Goal: Task Accomplishment & Management: Complete application form

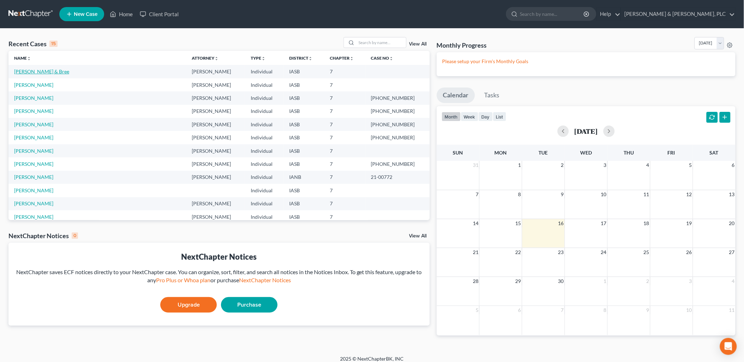
click at [45, 71] on link "[PERSON_NAME] & Bree" at bounding box center [41, 72] width 55 height 6
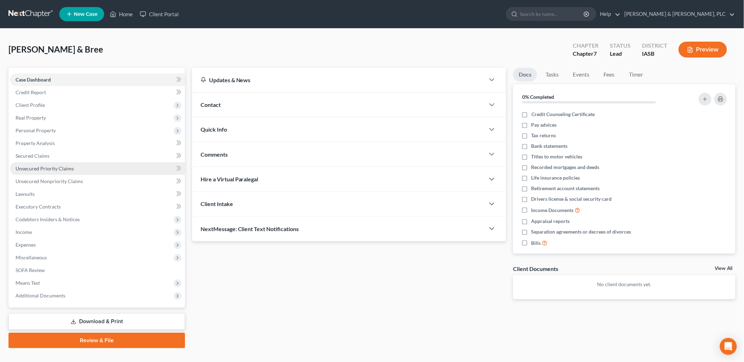
click at [31, 166] on span "Unsecured Priority Claims" at bounding box center [45, 169] width 58 height 6
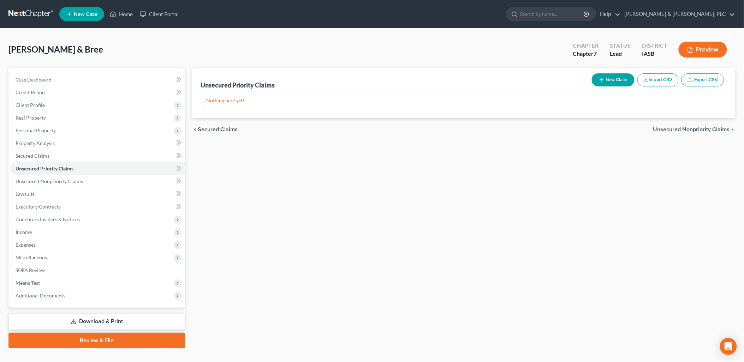
click at [617, 79] on button "New Claim" at bounding box center [613, 79] width 43 height 13
select select "2"
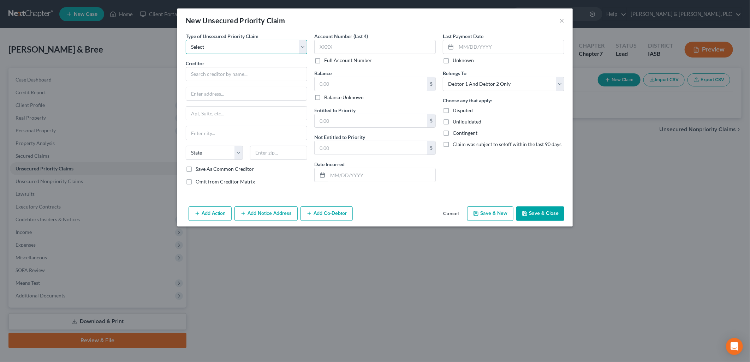
click at [304, 49] on select "Select Taxes & Other Government Units Domestic Support Obligations Extensions o…" at bounding box center [247, 47] width 122 height 14
click at [186, 40] on select "Select Taxes & Other Government Units Domestic Support Obligations Extensions o…" at bounding box center [247, 47] width 122 height 14
select select "4"
click at [191, 73] on input "text" at bounding box center [247, 74] width 122 height 14
type input "Collection Services Center"
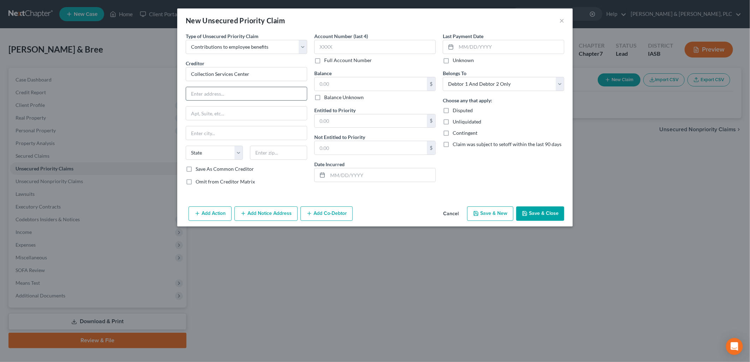
click at [205, 95] on input "text" at bounding box center [246, 93] width 121 height 13
type input "PO Box 9125"
type input "Des Moines"
click at [194, 153] on select "State [US_STATE] AK AR AZ CA CO CT DE DC [GEOGRAPHIC_DATA] [GEOGRAPHIC_DATA] GU…" at bounding box center [214, 153] width 57 height 14
select select "16"
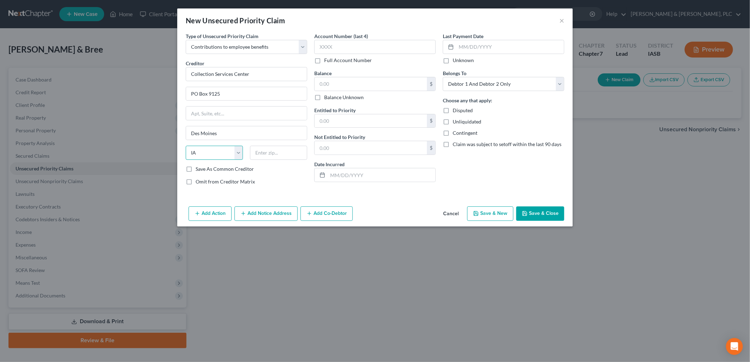
click at [186, 146] on select "State [US_STATE] AK AR AZ CA CO CT DE DC [GEOGRAPHIC_DATA] [GEOGRAPHIC_DATA] GU…" at bounding box center [214, 153] width 57 height 14
click at [263, 150] on input "text" at bounding box center [278, 153] width 57 height 14
type input "50306"
click at [324, 97] on label "Balance Unknown" at bounding box center [344, 97] width 40 height 7
click at [327, 97] on input "Balance Unknown" at bounding box center [329, 96] width 5 height 5
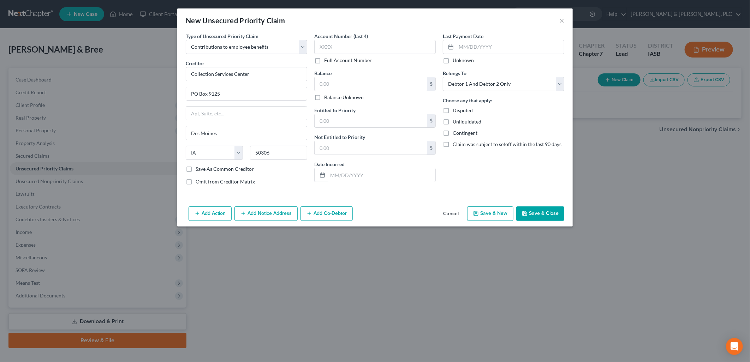
checkbox input "true"
type input "0.00"
click at [433, 121] on div "$" at bounding box center [431, 120] width 8 height 13
click at [321, 174] on icon at bounding box center [323, 175] width 6 height 6
click at [317, 122] on input "text" at bounding box center [371, 120] width 112 height 13
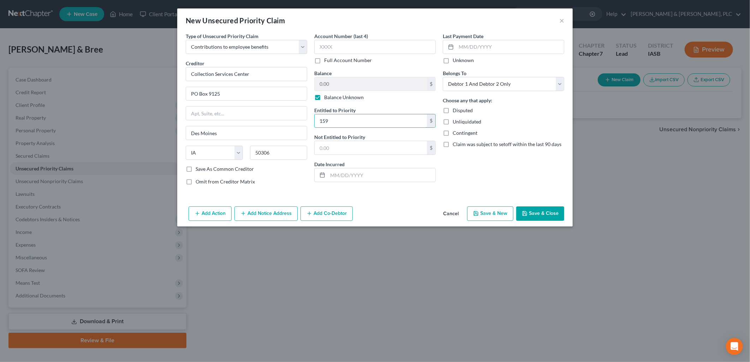
type input "159"
click at [324, 177] on icon at bounding box center [323, 175] width 6 height 6
click at [338, 179] on input "text" at bounding box center [382, 174] width 108 height 13
type input "01262017"
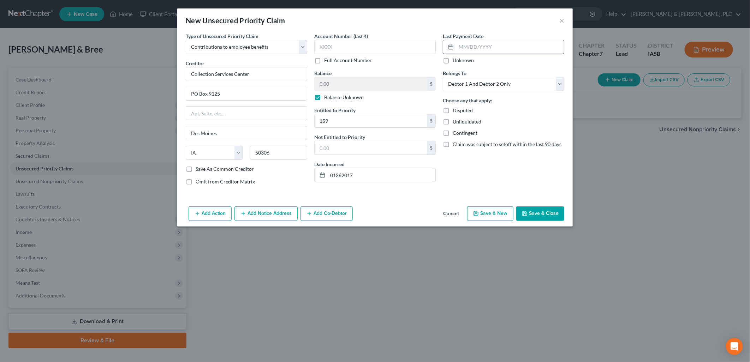
click at [453, 47] on icon at bounding box center [451, 47] width 6 height 6
click at [456, 49] on div at bounding box center [449, 46] width 13 height 13
click at [464, 47] on input "text" at bounding box center [510, 46] width 108 height 13
type input "08292025"
click at [562, 82] on select "Select Debtor 1 Only Debtor 2 Only Debtor 1 And Debtor 2 Only At Least One Of T…" at bounding box center [504, 84] width 122 height 14
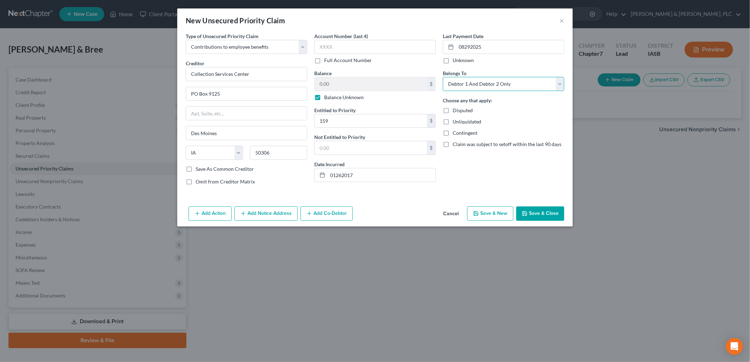
select select "0"
click at [443, 77] on select "Select Debtor 1 Only Debtor 2 Only Debtor 1 And Debtor 2 Only At Least One Of T…" at bounding box center [504, 84] width 122 height 14
click at [550, 211] on button "Save & Close" at bounding box center [540, 214] width 48 height 15
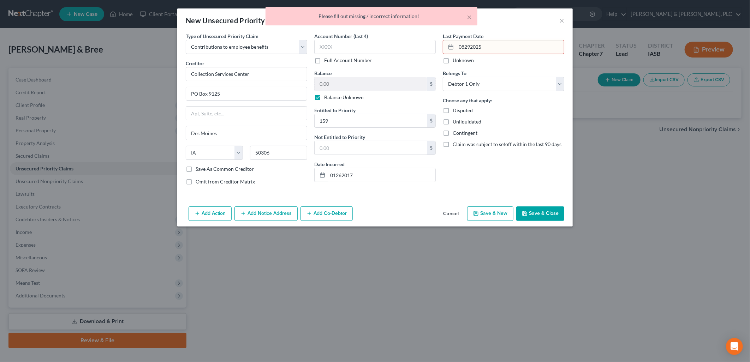
click at [527, 213] on icon "button" at bounding box center [525, 214] width 6 height 6
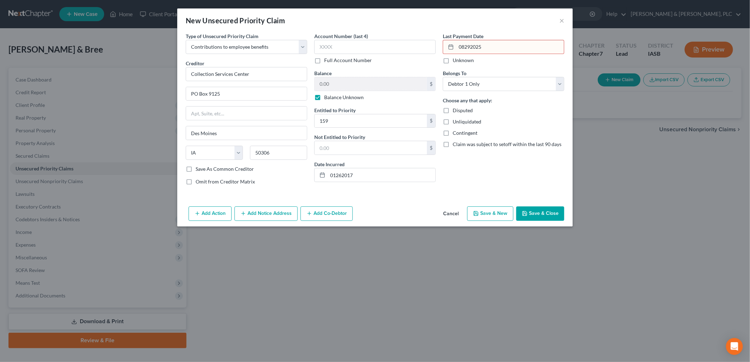
click at [536, 211] on button "Save & Close" at bounding box center [540, 214] width 48 height 15
click at [466, 47] on input "08292025" at bounding box center [510, 46] width 108 height 13
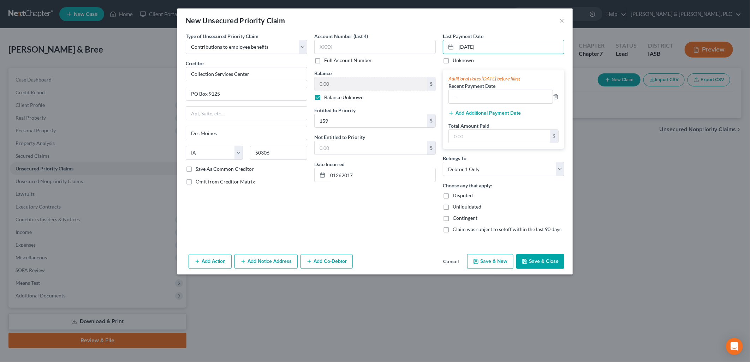
type input "[DATE]"
click at [545, 260] on button "Save & Close" at bounding box center [540, 261] width 48 height 15
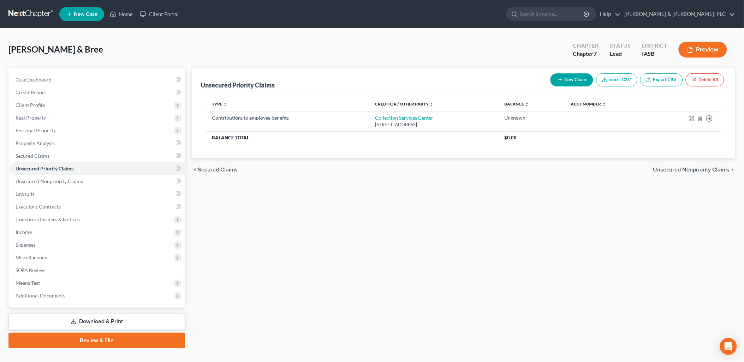
click at [667, 168] on span "Unsecured Nonpriority Claims" at bounding box center [691, 170] width 77 height 6
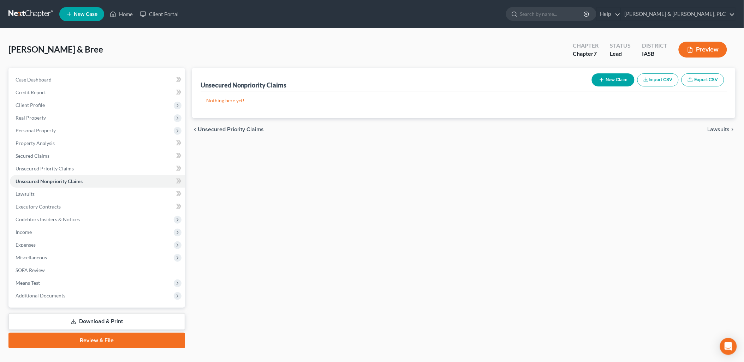
click at [609, 80] on button "New Claim" at bounding box center [613, 79] width 43 height 13
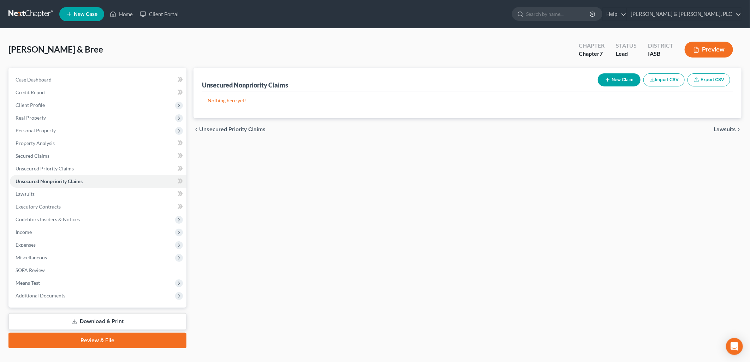
select select "2"
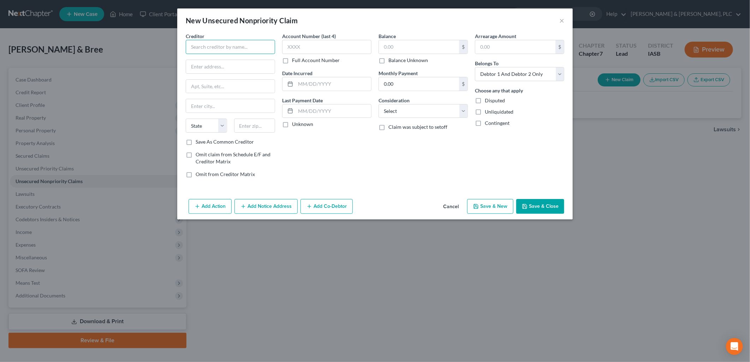
click at [189, 45] on input "text" at bounding box center [230, 47] width 89 height 14
click at [195, 48] on input "text" at bounding box center [230, 47] width 89 height 14
type input "Globe Acceptance Inc"
click at [190, 67] on input "text" at bounding box center [230, 66] width 89 height 13
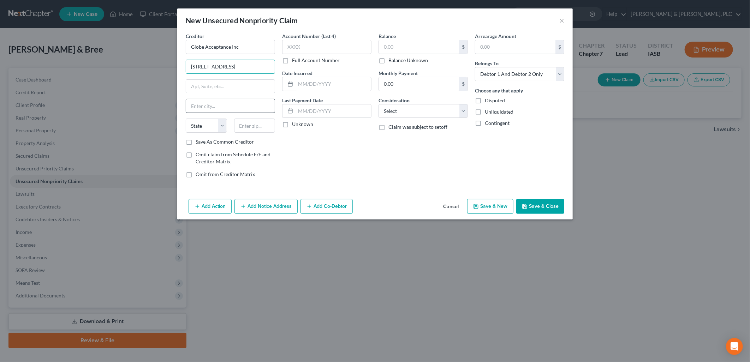
type input "[STREET_ADDRESS]"
click at [202, 105] on input "text" at bounding box center [230, 105] width 89 height 13
type input "Des Moines"
select select "16"
click at [235, 124] on input "text" at bounding box center [254, 126] width 41 height 14
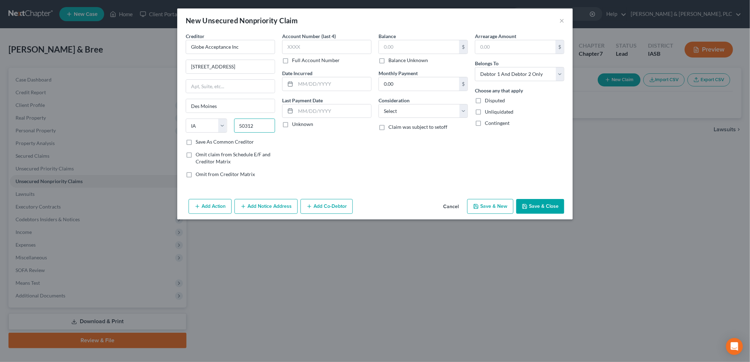
type input "50312"
click at [196, 141] on label "Save As Common Creditor" at bounding box center [225, 141] width 58 height 7
click at [199, 141] on input "Save As Common Creditor" at bounding box center [201, 140] width 5 height 5
checkbox input "true"
click at [285, 48] on input "text" at bounding box center [326, 47] width 89 height 14
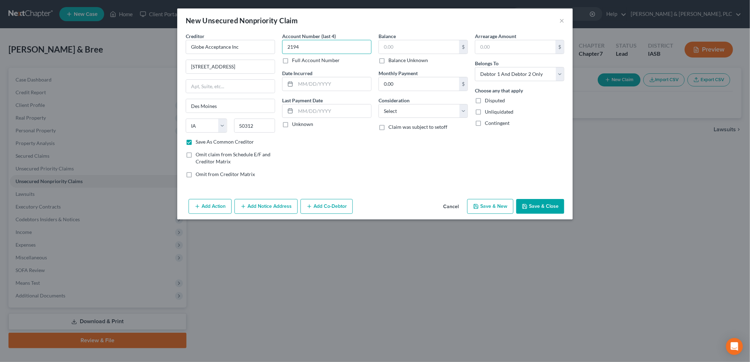
type input "2194"
click at [383, 48] on input "text" at bounding box center [419, 46] width 80 height 13
type input "17,200"
click at [463, 110] on select "Select Cable / Satellite Services Collection Agency Credit Card Debt Debt Couns…" at bounding box center [423, 111] width 89 height 14
select select "8"
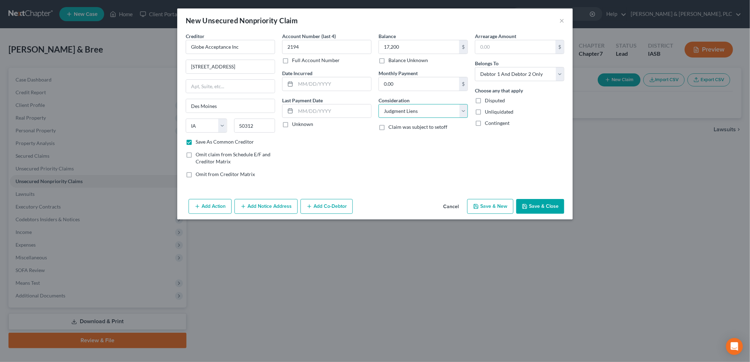
click at [379, 104] on select "Select Cable / Satellite Services Collection Agency Credit Card Debt Debt Couns…" at bounding box center [423, 111] width 89 height 14
click at [559, 74] on select "Select Debtor 1 Only Debtor 2 Only Debtor 1 And Debtor 2 Only At Least One Of T…" at bounding box center [519, 74] width 89 height 14
select select "0"
click at [475, 67] on select "Select Debtor 1 Only Debtor 2 Only Debtor 1 And Debtor 2 Only At Least One Of T…" at bounding box center [519, 74] width 89 height 14
click at [254, 207] on button "Add Notice Address" at bounding box center [266, 206] width 63 height 15
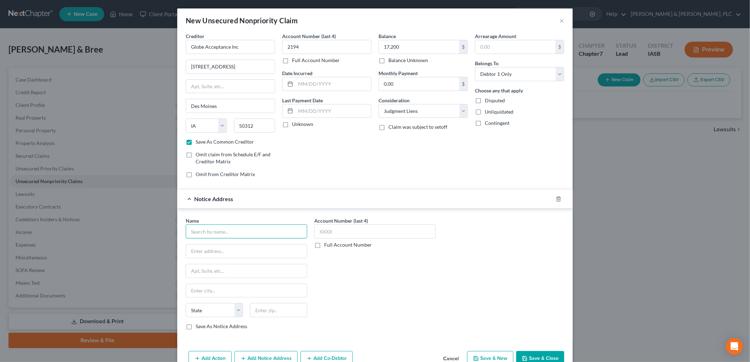
click at [191, 233] on input "text" at bounding box center [247, 232] width 122 height 14
type input "[PERSON_NAME] & [PERSON_NAME] PLC"
click at [189, 253] on input "text" at bounding box center [246, 251] width 121 height 13
type input "[STREET_ADDRESS]"
type input "STE 20"
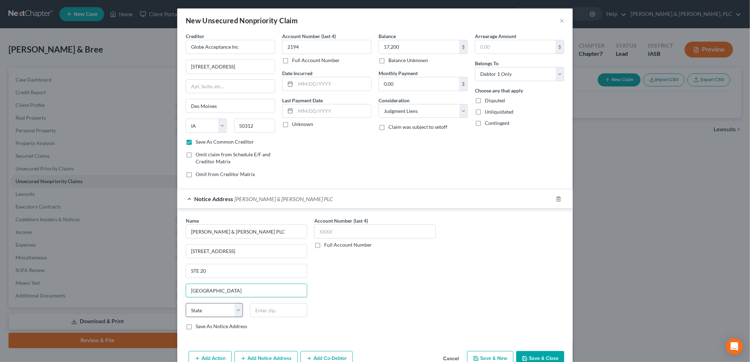
type input "[GEOGRAPHIC_DATA]"
click at [237, 313] on select "State [US_STATE] AK AR AZ CA CO CT DE DC [GEOGRAPHIC_DATA] [GEOGRAPHIC_DATA] GU…" at bounding box center [214, 310] width 57 height 14
select select "16"
click at [186, 304] on select "State [US_STATE] AK AR AZ CA CO CT DE DC [GEOGRAPHIC_DATA] [GEOGRAPHIC_DATA] GU…" at bounding box center [214, 310] width 57 height 14
click at [259, 311] on input "text" at bounding box center [278, 310] width 57 height 14
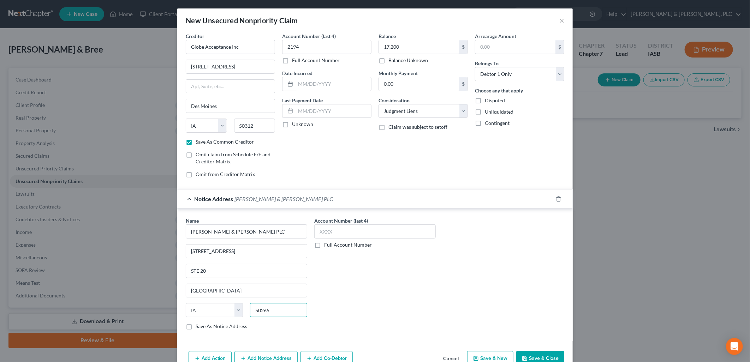
type input "50265"
click at [196, 326] on label "Save As Notice Address" at bounding box center [222, 326] width 52 height 7
click at [199, 326] on input "Save As Notice Address" at bounding box center [201, 325] width 5 height 5
checkbox input "true"
click at [538, 356] on button "Save & Close" at bounding box center [540, 358] width 48 height 15
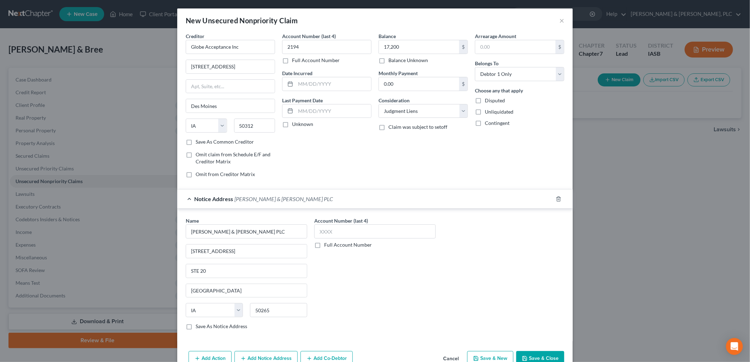
checkbox input "false"
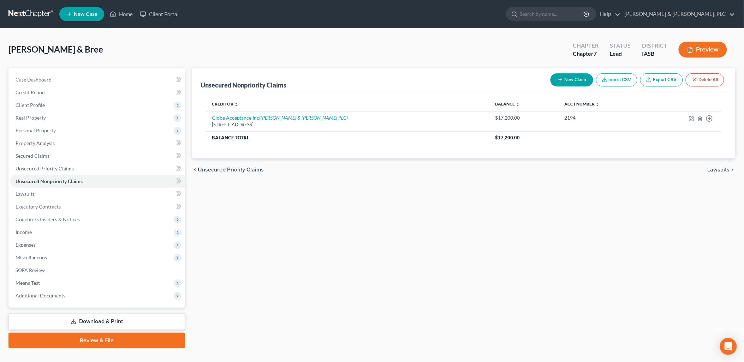
click at [568, 74] on button "New Claim" at bounding box center [572, 79] width 43 height 13
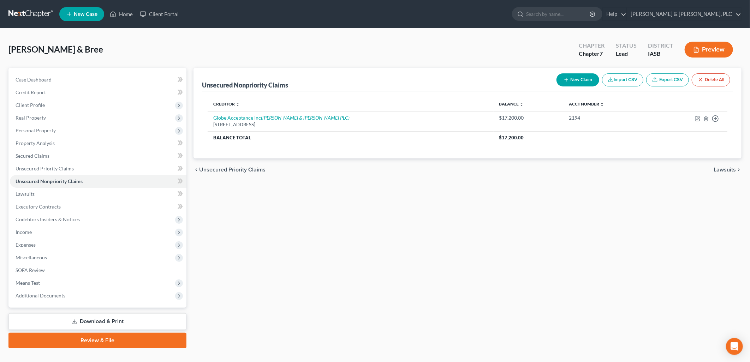
select select "2"
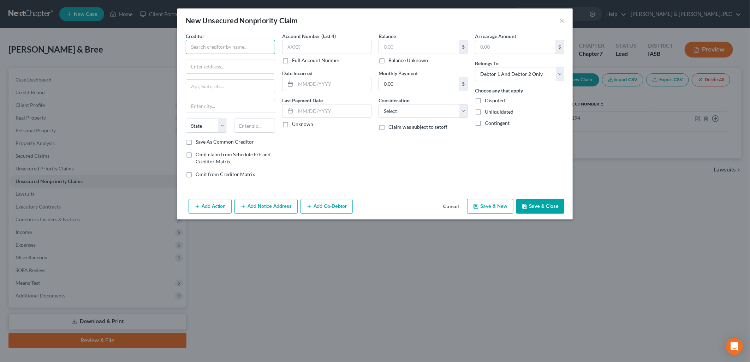
click at [195, 47] on input "text" at bounding box center [230, 47] width 89 height 14
type input "Portfolio Recovery Associates"
click at [202, 66] on div "[STREET_ADDRESS]" at bounding box center [227, 66] width 73 height 6
type input "[STREET_ADDRESS]"
type input "Ste 100"
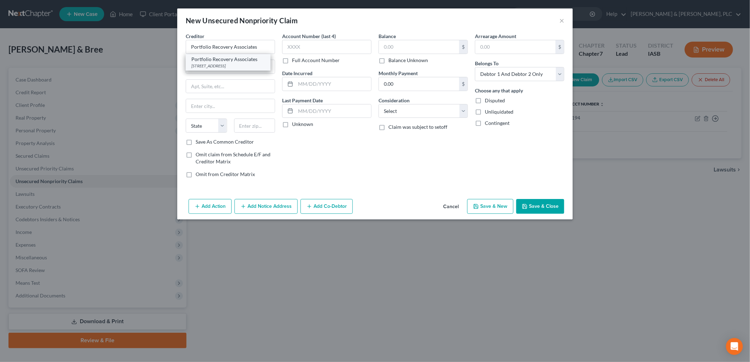
type input "[GEOGRAPHIC_DATA]"
select select "48"
type input "23502"
drag, startPoint x: 191, startPoint y: 66, endPoint x: 309, endPoint y: 77, distance: 118.9
click at [309, 77] on div "Creditor * Portfolio Recovery Associates [STREET_ADDRESS][GEOGRAPHIC_DATA][US_S…" at bounding box center [375, 107] width 386 height 151
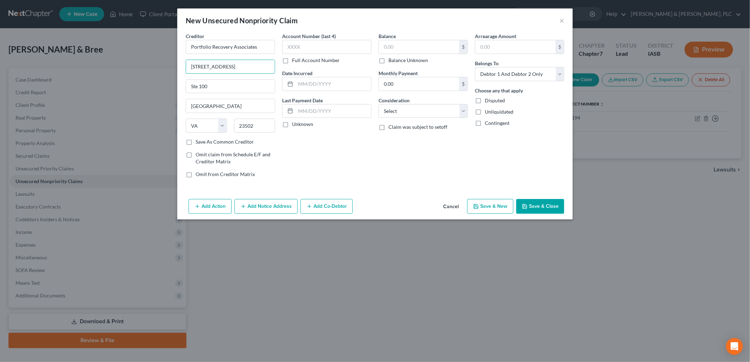
type input "T"
type input "[GEOGRAPHIC_DATA]"
drag, startPoint x: 203, startPoint y: 89, endPoint x: 152, endPoint y: 95, distance: 51.9
click at [152, 95] on div "New Unsecured Nonpriority Claim × Creditor * Portfolio Recovery Associates [GEO…" at bounding box center [375, 181] width 750 height 362
type input "0"
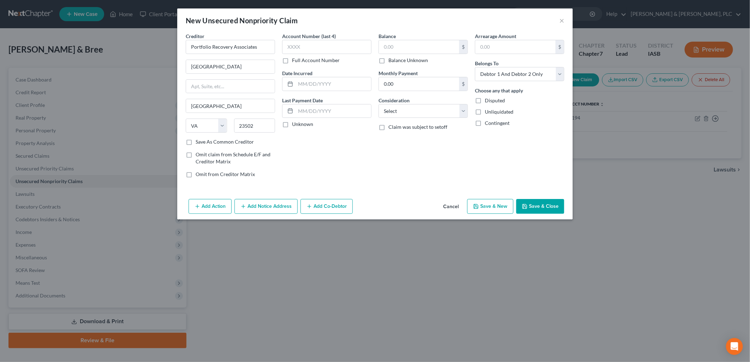
click at [196, 143] on label "Save As Common Creditor" at bounding box center [225, 141] width 58 height 7
click at [199, 143] on input "Save As Common Creditor" at bounding box center [201, 140] width 5 height 5
checkbox input "true"
click at [295, 45] on input "text" at bounding box center [326, 47] width 89 height 14
type input "2143"
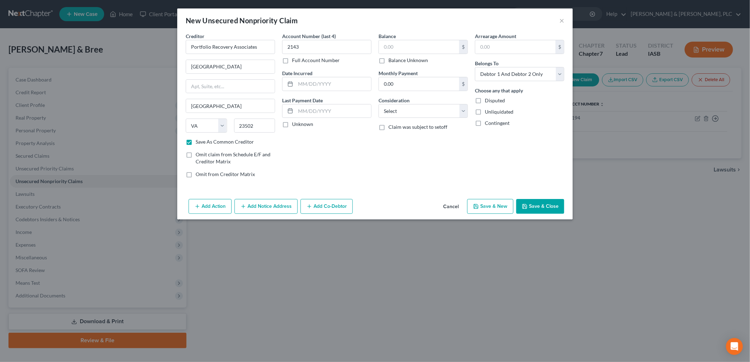
drag, startPoint x: 285, startPoint y: 125, endPoint x: 308, endPoint y: 134, distance: 24.8
click at [292, 126] on label "Unknown" at bounding box center [302, 124] width 21 height 7
click at [295, 125] on input "Unknown" at bounding box center [297, 123] width 5 height 5
checkbox input "true"
click at [384, 49] on input "text" at bounding box center [419, 46] width 80 height 13
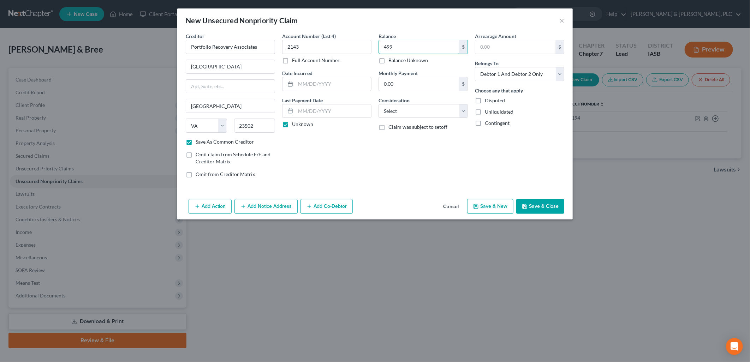
type input "499"
click at [563, 77] on select "Select Debtor 1 Only Debtor 2 Only Debtor 1 And Debtor 2 Only At Least One Of T…" at bounding box center [519, 74] width 89 height 14
select select "0"
click at [475, 67] on select "Select Debtor 1 Only Debtor 2 Only Debtor 1 And Debtor 2 Only At Least One Of T…" at bounding box center [519, 74] width 89 height 14
click at [464, 111] on select "Select Cable / Satellite Services Collection Agency Credit Card Debt Debt Couns…" at bounding box center [423, 111] width 89 height 14
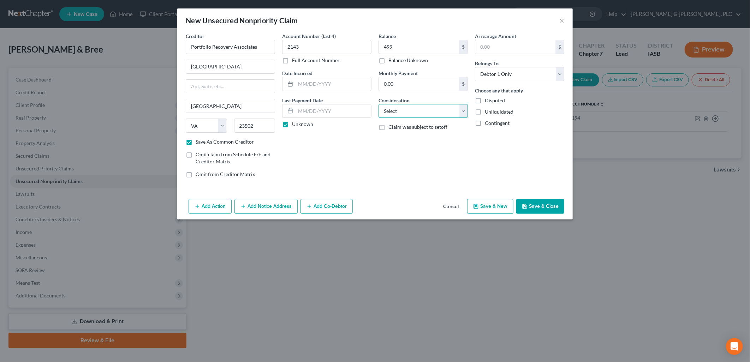
select select "2"
click at [379, 104] on select "Select Cable / Satellite Services Collection Agency Credit Card Debt Debt Couns…" at bounding box center [423, 111] width 89 height 14
click at [535, 202] on button "Save & Close" at bounding box center [540, 206] width 48 height 15
checkbox input "false"
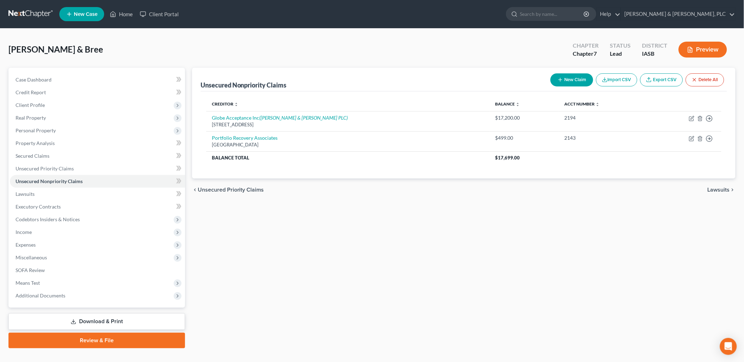
click at [567, 82] on button "New Claim" at bounding box center [572, 79] width 43 height 13
select select "2"
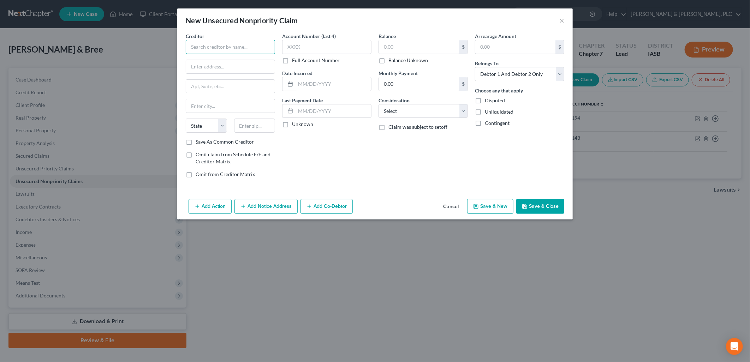
click at [197, 48] on input "text" at bounding box center [230, 47] width 89 height 14
type input "Capital One Bank USA NA"
click at [206, 64] on input "text" at bounding box center [230, 66] width 89 height 13
click at [198, 66] on input "PO Box 31293" at bounding box center [230, 66] width 89 height 13
drag, startPoint x: 208, startPoint y: 66, endPoint x: 245, endPoint y: 69, distance: 37.2
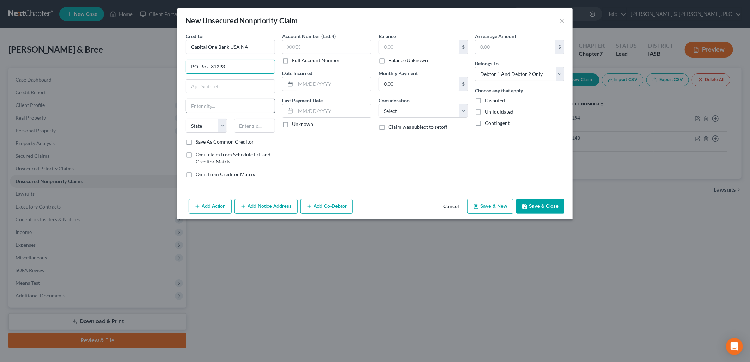
type input "PO Box 31293"
click at [190, 108] on input "text" at bounding box center [230, 105] width 89 height 13
type input "[GEOGRAPHIC_DATA]"
click at [225, 126] on select "State [US_STATE] AK AR AZ CA CO CT DE DC [GEOGRAPHIC_DATA] [GEOGRAPHIC_DATA] GU…" at bounding box center [206, 126] width 41 height 14
select select "46"
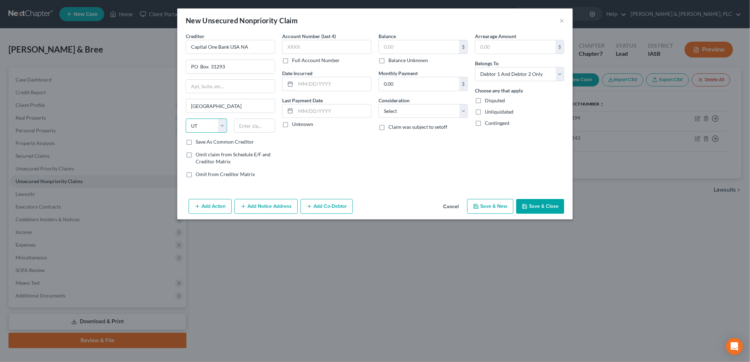
click at [186, 119] on select "State [US_STATE] AK AR AZ CA CO CT DE DC [GEOGRAPHIC_DATA] [GEOGRAPHIC_DATA] GU…" at bounding box center [206, 126] width 41 height 14
click at [242, 130] on input "text" at bounding box center [254, 126] width 41 height 14
type input "84131"
drag, startPoint x: 188, startPoint y: 143, endPoint x: 220, endPoint y: 117, distance: 41.4
click at [196, 143] on label "Save As Common Creditor" at bounding box center [225, 141] width 58 height 7
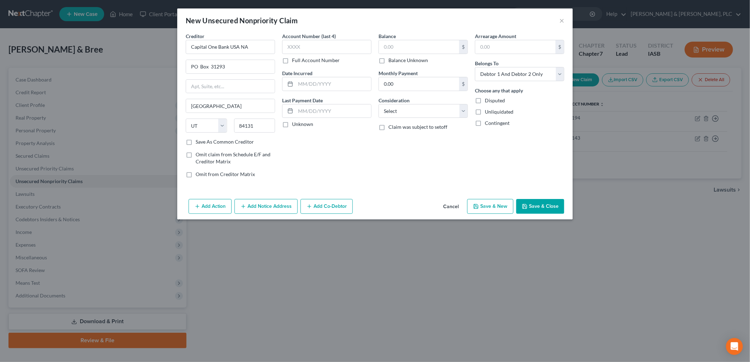
click at [199, 143] on input "Save As Common Creditor" at bounding box center [201, 140] width 5 height 5
checkbox input "true"
click at [291, 48] on input "text" at bounding box center [326, 47] width 89 height 14
type input "4582"
click at [292, 124] on label "Unknown" at bounding box center [302, 124] width 21 height 7
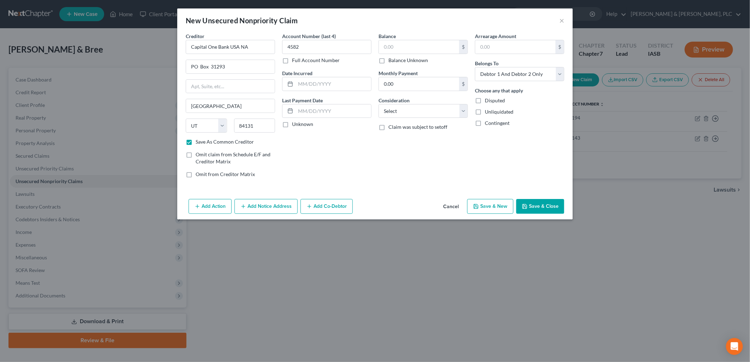
click at [295, 124] on input "Unknown" at bounding box center [297, 123] width 5 height 5
checkbox input "true"
click at [385, 48] on input "text" at bounding box center [419, 46] width 80 height 13
type input "197"
click at [557, 72] on select "Select Debtor 1 Only Debtor 2 Only Debtor 1 And Debtor 2 Only At Least One Of T…" at bounding box center [519, 74] width 89 height 14
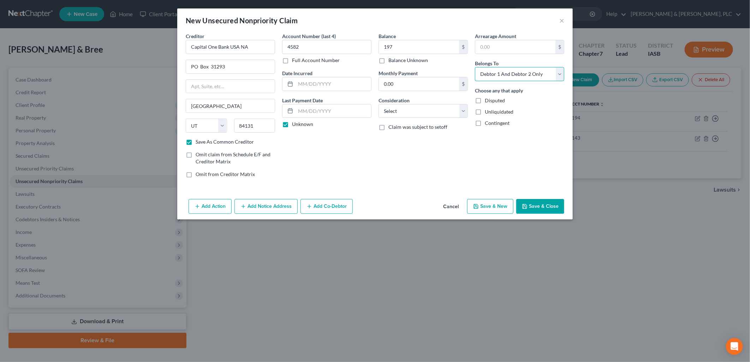
select select "0"
click at [475, 67] on select "Select Debtor 1 Only Debtor 2 Only Debtor 1 And Debtor 2 Only At Least One Of T…" at bounding box center [519, 74] width 89 height 14
click at [465, 110] on select "Select Cable / Satellite Services Collection Agency Credit Card Debt Debt Couns…" at bounding box center [423, 111] width 89 height 14
select select "2"
click at [379, 104] on select "Select Cable / Satellite Services Collection Agency Credit Card Debt Debt Couns…" at bounding box center [423, 111] width 89 height 14
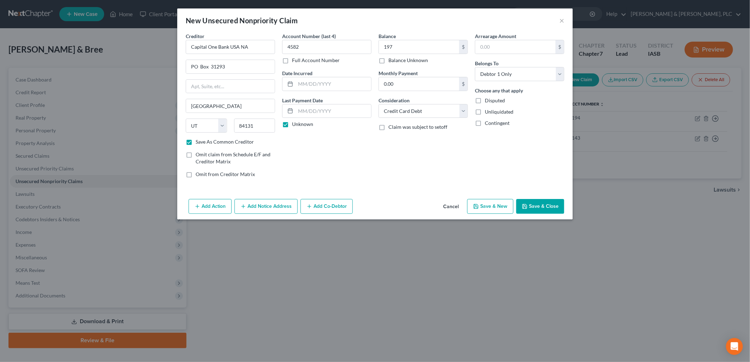
click at [555, 203] on button "Save & Close" at bounding box center [540, 206] width 48 height 15
checkbox input "false"
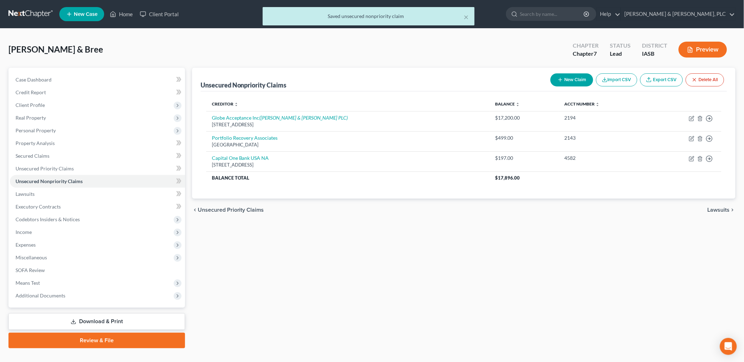
click at [570, 78] on button "New Claim" at bounding box center [572, 79] width 43 height 13
select select "2"
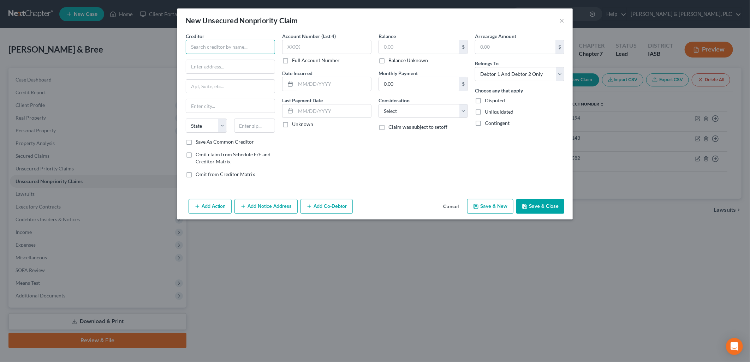
click at [196, 50] on input "text" at bounding box center [230, 47] width 89 height 14
type input "Credit One Bank"
click at [210, 67] on div "[GEOGRAPHIC_DATA]" at bounding box center [227, 66] width 73 height 6
type input "PO Box 60500"
type input "City Of Industry"
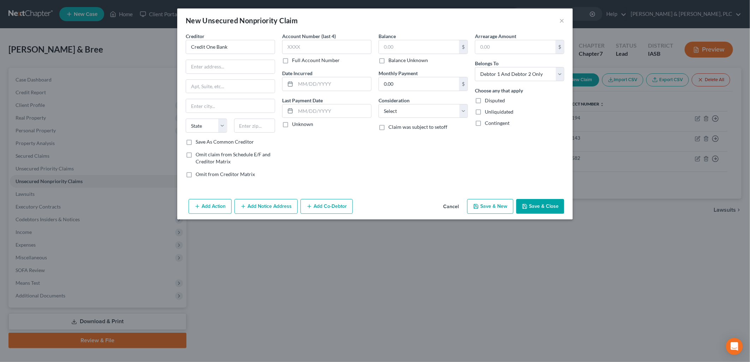
select select "4"
type input "91716"
drag, startPoint x: 225, startPoint y: 66, endPoint x: 209, endPoint y: 69, distance: 16.0
click at [209, 69] on input "PO Box 60500" at bounding box center [230, 66] width 89 height 13
type input "PO Box 98873"
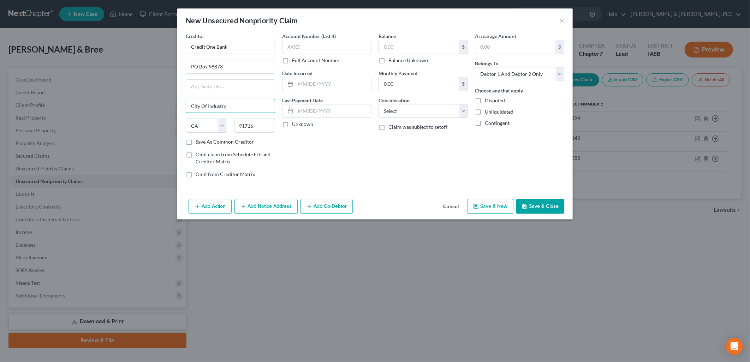
drag, startPoint x: 227, startPoint y: 106, endPoint x: 157, endPoint y: 111, distance: 69.8
click at [157, 111] on div "New Unsecured Nonpriority Claim × Creditor * Credit One Bank PO Box 98873 City …" at bounding box center [375, 181] width 750 height 362
type input "Las Vagas"
click at [218, 124] on select "State [US_STATE] AK AR AZ CA CO CT DE DC [GEOGRAPHIC_DATA] [GEOGRAPHIC_DATA] GU…" at bounding box center [206, 126] width 41 height 14
select select "31"
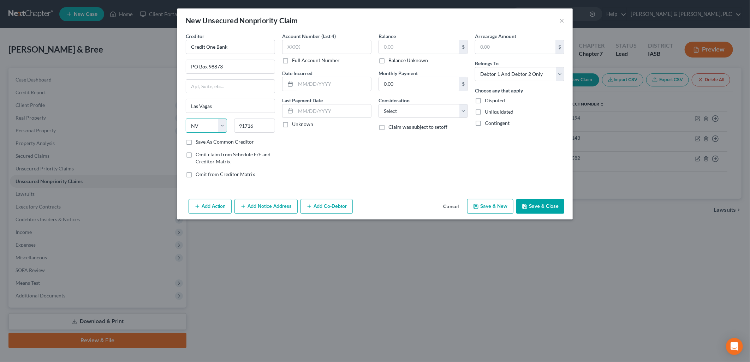
click at [186, 119] on select "State [US_STATE] AK AR AZ CA CO CT DE DC [GEOGRAPHIC_DATA] [GEOGRAPHIC_DATA] GU…" at bounding box center [206, 126] width 41 height 14
drag, startPoint x: 237, startPoint y: 126, endPoint x: 354, endPoint y: 108, distance: 118.3
click at [354, 108] on div "Creditor * Credit One Bank [GEOGRAPHIC_DATA] [US_STATE][GEOGRAPHIC_DATA] AZ CA …" at bounding box center [375, 107] width 386 height 151
type input "89193"
type input "[GEOGRAPHIC_DATA]"
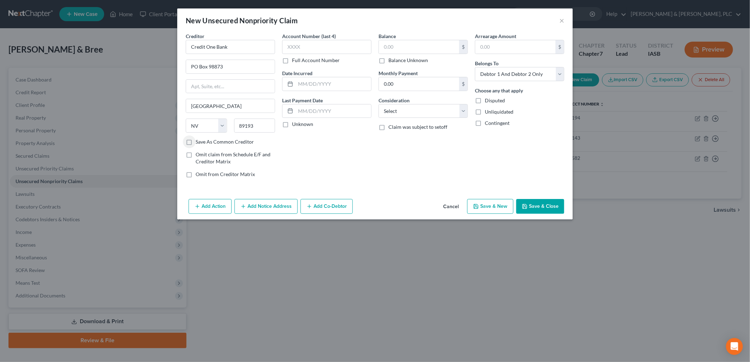
click at [196, 142] on label "Save As Common Creditor" at bounding box center [225, 141] width 58 height 7
click at [199, 142] on input "Save As Common Creditor" at bounding box center [201, 140] width 5 height 5
checkbox input "true"
click at [293, 45] on input "text" at bounding box center [326, 47] width 89 height 14
type input "7984"
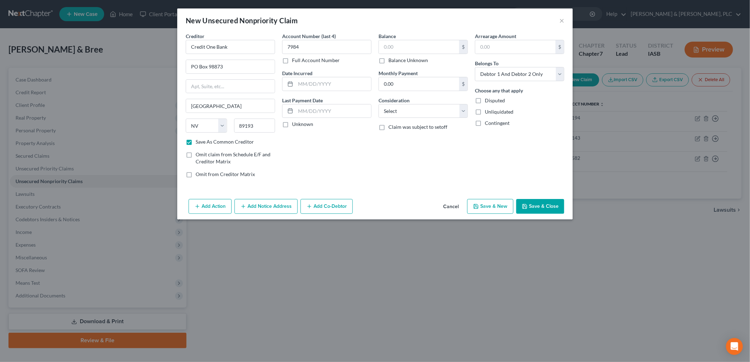
click at [292, 126] on label "Unknown" at bounding box center [302, 124] width 21 height 7
click at [295, 125] on input "Unknown" at bounding box center [297, 123] width 5 height 5
checkbox input "true"
click at [391, 46] on input "text" at bounding box center [419, 46] width 80 height 13
type input "301"
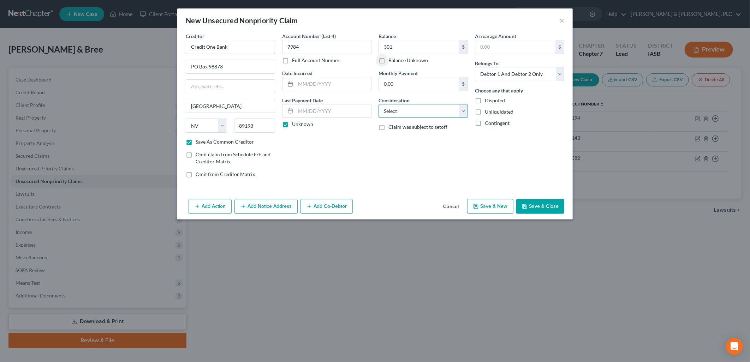
click at [462, 108] on select "Select Cable / Satellite Services Collection Agency Credit Card Debt Debt Couns…" at bounding box center [423, 111] width 89 height 14
select select "2"
click at [379, 104] on select "Select Cable / Satellite Services Collection Agency Credit Card Debt Debt Couns…" at bounding box center [423, 111] width 89 height 14
click at [560, 72] on select "Select Debtor 1 Only Debtor 2 Only Debtor 1 And Debtor 2 Only At Least One Of T…" at bounding box center [519, 74] width 89 height 14
select select "0"
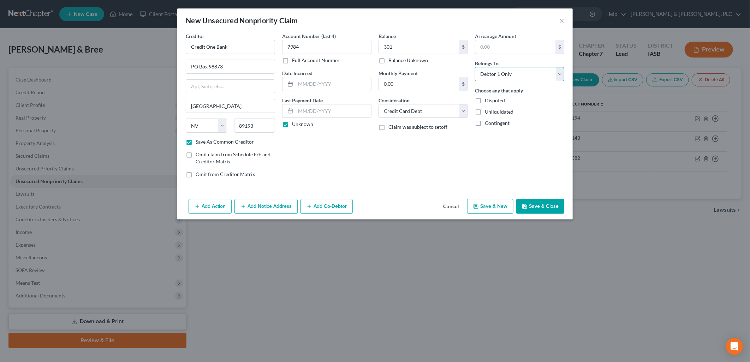
click at [475, 67] on select "Select Debtor 1 Only Debtor 2 Only Debtor 1 And Debtor 2 Only At Least One Of T…" at bounding box center [519, 74] width 89 height 14
click at [538, 203] on button "Save & Close" at bounding box center [540, 206] width 48 height 15
checkbox input "false"
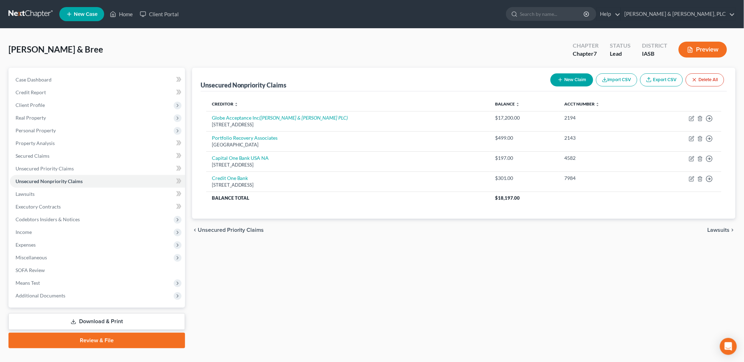
click at [570, 76] on button "New Claim" at bounding box center [572, 79] width 43 height 13
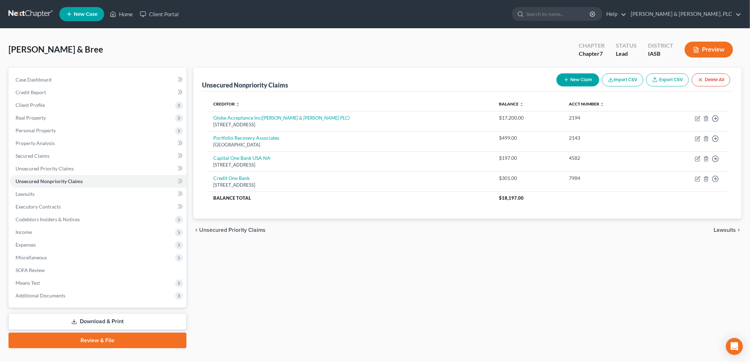
select select "2"
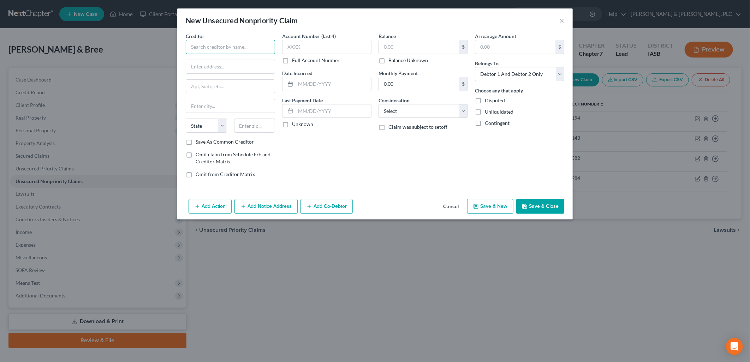
click at [196, 45] on input "text" at bounding box center [230, 47] width 89 height 14
type input "Credit Collections"
click at [191, 69] on input "text" at bounding box center [230, 66] width 89 height 13
type input "[STREET_ADDRESS]"
click at [191, 104] on input "text" at bounding box center [230, 105] width 89 height 13
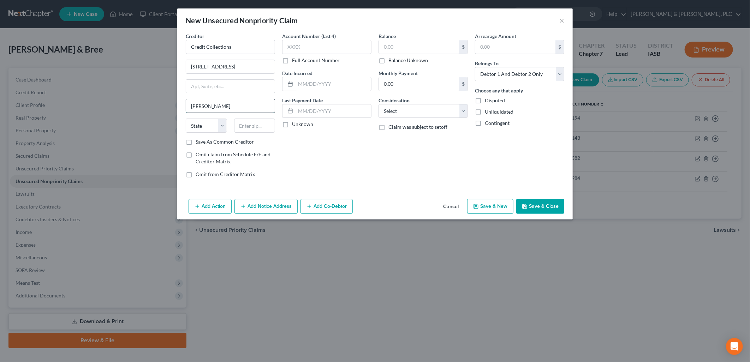
type input "[PERSON_NAME]"
click at [219, 125] on select "State [US_STATE] AK AR AZ CA CO CT DE DC [GEOGRAPHIC_DATA] [GEOGRAPHIC_DATA] GU…" at bounding box center [206, 126] width 41 height 14
select select "22"
click at [186, 119] on select "State [US_STATE] AK AR AZ CA CO CT DE DC [GEOGRAPHIC_DATA] [GEOGRAPHIC_DATA] GU…" at bounding box center [206, 126] width 41 height 14
click at [244, 124] on input "text" at bounding box center [254, 126] width 41 height 14
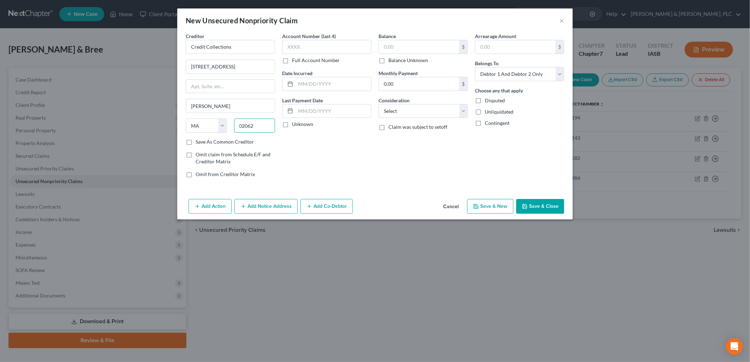
type input "02062"
click at [196, 142] on label "Save As Common Creditor" at bounding box center [225, 141] width 58 height 7
click at [199, 142] on input "Save As Common Creditor" at bounding box center [201, 140] width 5 height 5
checkbox input "true"
click at [294, 48] on input "text" at bounding box center [326, 47] width 89 height 14
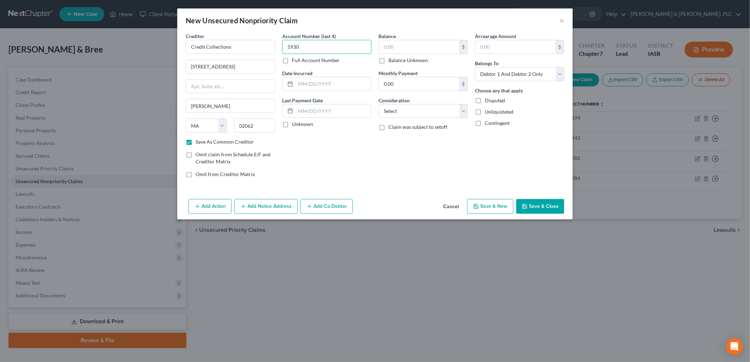
type input "5930"
click at [386, 45] on input "text" at bounding box center [419, 46] width 80 height 13
type input "116"
click at [463, 110] on select "Select Cable / Satellite Services Collection Agency Credit Card Debt Debt Couns…" at bounding box center [423, 111] width 89 height 14
select select "14"
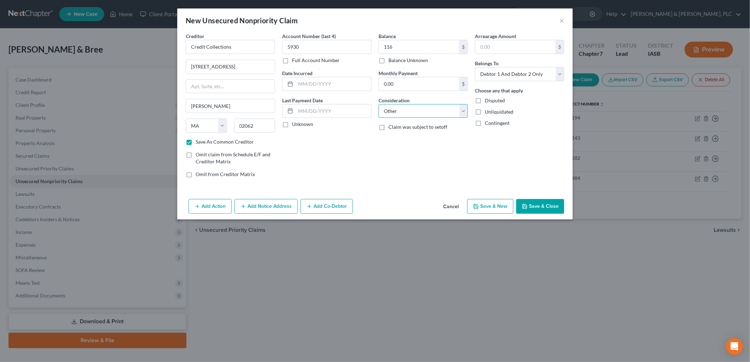
click at [379, 104] on select "Select Cable / Satellite Services Collection Agency Credit Card Debt Debt Couns…" at bounding box center [423, 111] width 89 height 14
click at [389, 139] on input "text" at bounding box center [423, 137] width 89 height 13
type input "Insurance"
click at [533, 208] on button "Save & Close" at bounding box center [540, 206] width 48 height 15
checkbox input "false"
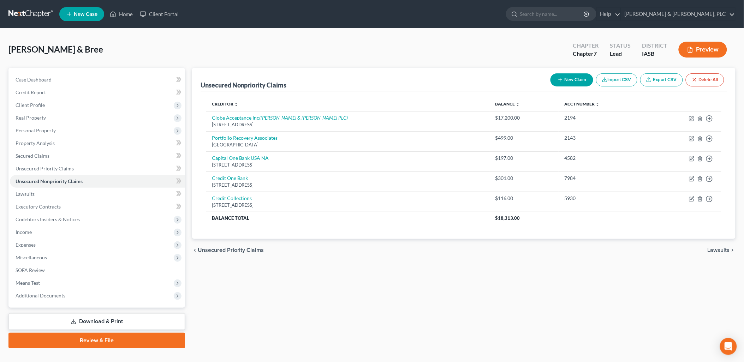
click at [714, 250] on span "Lawsuits" at bounding box center [719, 251] width 22 height 6
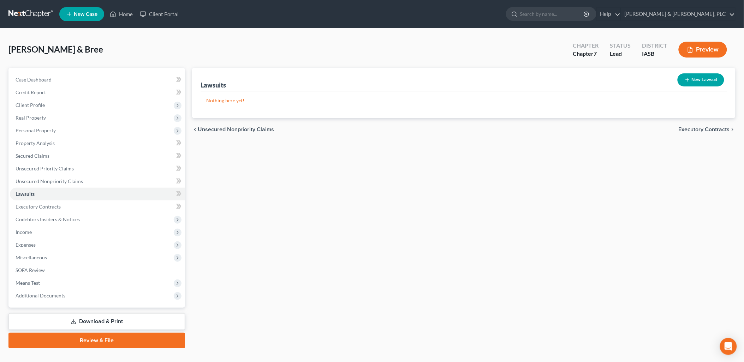
click at [693, 76] on button "New Lawsuit" at bounding box center [701, 79] width 47 height 13
select select "0"
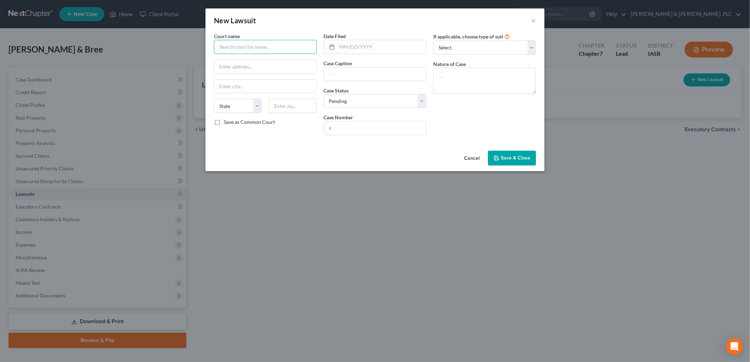
click at [222, 50] on input "text" at bounding box center [265, 47] width 103 height 14
type input "[US_STATE] District Court - [GEOGRAPHIC_DATA]"
click at [228, 69] on input "text" at bounding box center [265, 66] width 102 height 13
click at [223, 66] on input "text" at bounding box center [265, 66] width 102 height 13
type input "[STREET_ADDRESS]"
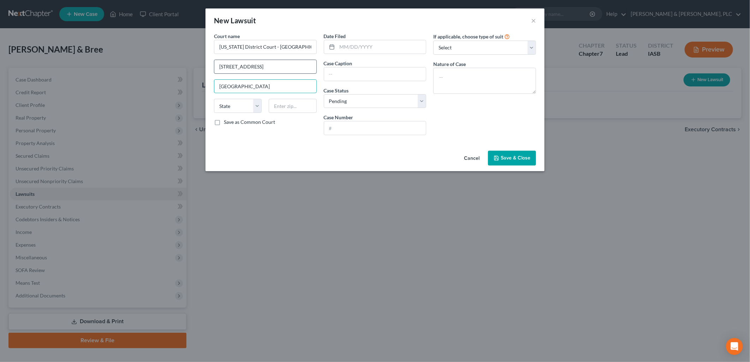
type input "[GEOGRAPHIC_DATA]"
click at [260, 106] on select "State [US_STATE] AK AR AZ CA CO CT DE DC [GEOGRAPHIC_DATA] [GEOGRAPHIC_DATA] GU…" at bounding box center [238, 106] width 48 height 14
select select "16"
click at [214, 99] on select "State [US_STATE] AK AR AZ CA CO CT DE DC [GEOGRAPHIC_DATA] [GEOGRAPHIC_DATA] GU…" at bounding box center [238, 106] width 48 height 14
click at [274, 109] on input "text" at bounding box center [293, 106] width 48 height 14
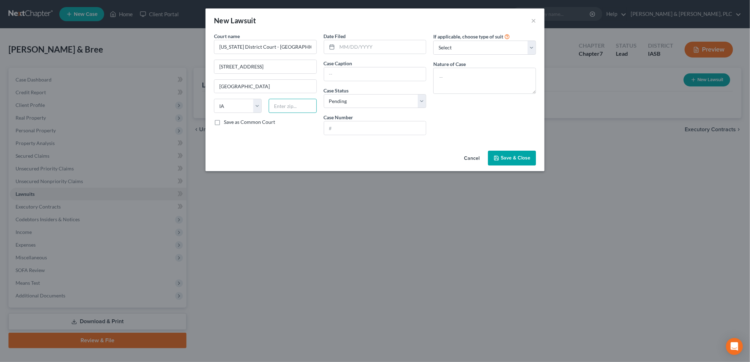
type input "50158"
click at [224, 124] on label "Save as Common Court" at bounding box center [249, 122] width 51 height 7
click at [227, 123] on input "Save as Common Court" at bounding box center [229, 121] width 5 height 5
checkbox input "true"
click at [334, 47] on rect at bounding box center [332, 47] width 4 height 4
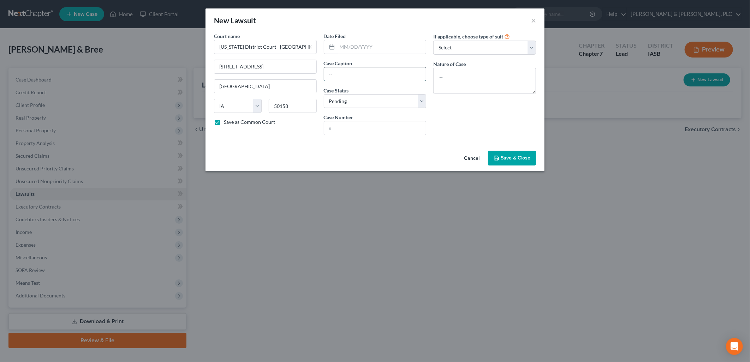
click at [328, 70] on input "text" at bounding box center [375, 73] width 102 height 13
type input "Globe Acceptance Inc v. [PERSON_NAME]"
click at [530, 46] on select "Select Repossession Garnishment Foreclosure Attached, Seized, Or Levied Other" at bounding box center [484, 48] width 103 height 14
select select "1"
click at [433, 41] on select "Select Repossession Garnishment Foreclosure Attached, Seized, Or Levied Other" at bounding box center [484, 48] width 103 height 14
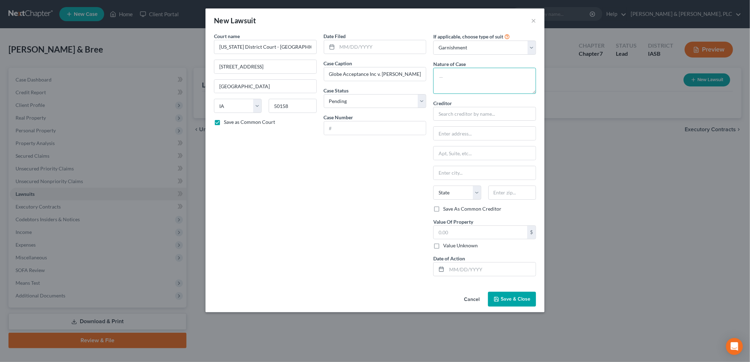
click at [439, 81] on textarea at bounding box center [484, 81] width 103 height 26
click at [337, 126] on input "text" at bounding box center [375, 128] width 102 height 13
type input "LACI010861"
click at [439, 79] on textarea at bounding box center [484, 81] width 103 height 26
type textarea "Collection"
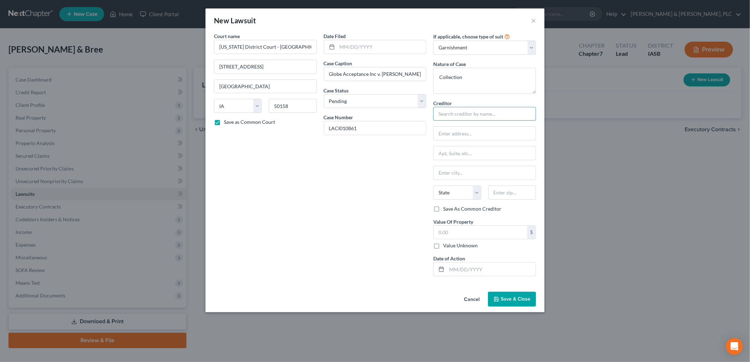
click at [447, 114] on input "text" at bounding box center [484, 114] width 103 height 14
type input "Globe Acceptance Inc"
click at [443, 210] on label "Save As Common Creditor" at bounding box center [472, 209] width 58 height 7
click at [446, 210] on input "Save As Common Creditor" at bounding box center [448, 208] width 5 height 5
checkbox input "true"
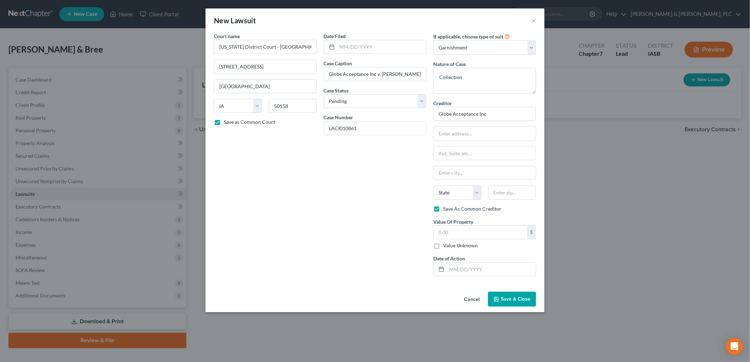
click at [443, 248] on label "Value Unknown" at bounding box center [460, 245] width 35 height 7
click at [446, 247] on input "Value Unknown" at bounding box center [448, 244] width 5 height 5
checkbox input "true"
type input "0.00"
click at [506, 299] on span "Save & Close" at bounding box center [516, 299] width 30 height 6
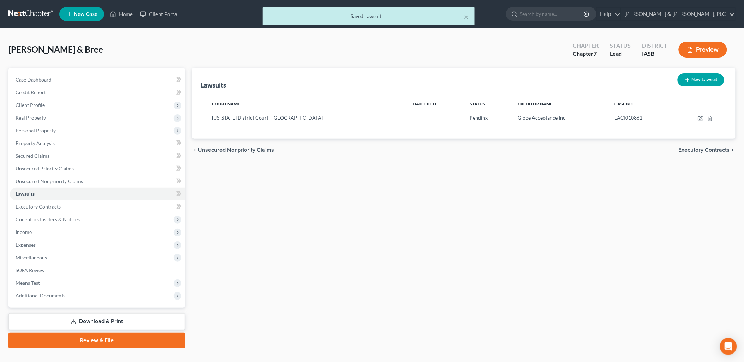
click at [693, 148] on span "Executory Contracts" at bounding box center [704, 150] width 51 height 6
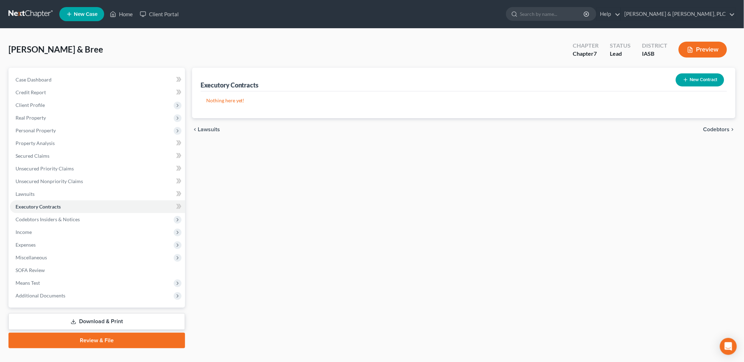
click at [693, 148] on div "Executory Contracts New Contract Nothing here yet! chevron_left Lawsuits Codebt…" at bounding box center [464, 208] width 551 height 281
click at [714, 128] on span "Codebtors" at bounding box center [717, 130] width 26 height 6
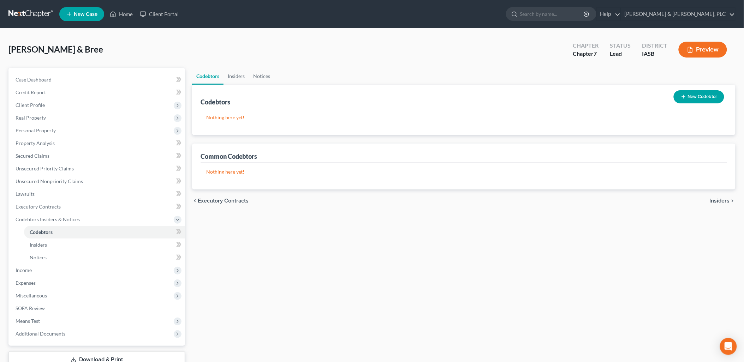
click at [716, 199] on span "Insiders" at bounding box center [720, 201] width 20 height 6
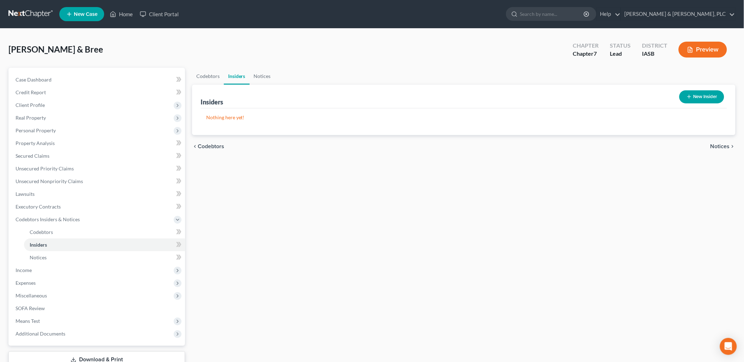
click at [725, 144] on span "Notices" at bounding box center [720, 147] width 19 height 6
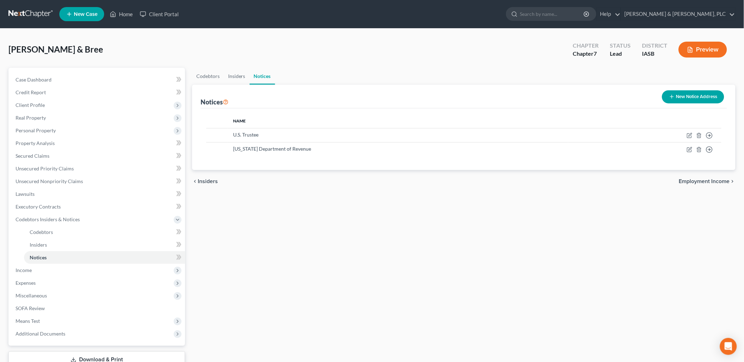
click at [690, 179] on span "Employment Income" at bounding box center [704, 182] width 51 height 6
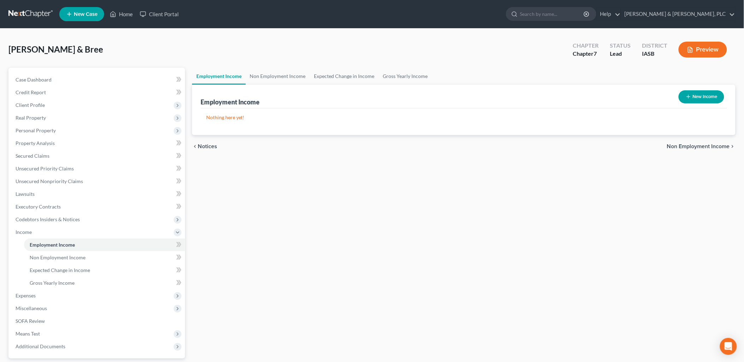
click at [677, 144] on span "Non Employment Income" at bounding box center [698, 147] width 63 height 6
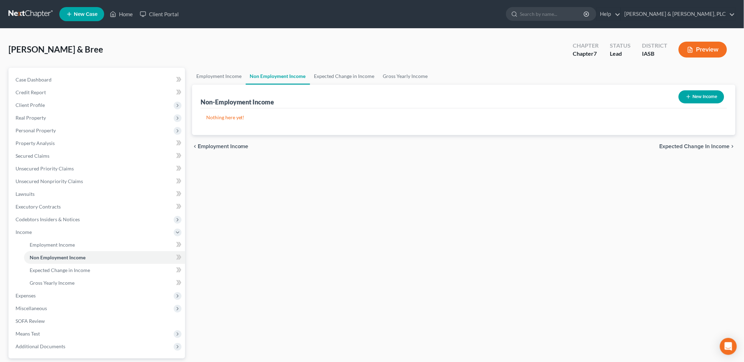
click at [704, 96] on button "New Income" at bounding box center [702, 96] width 46 height 13
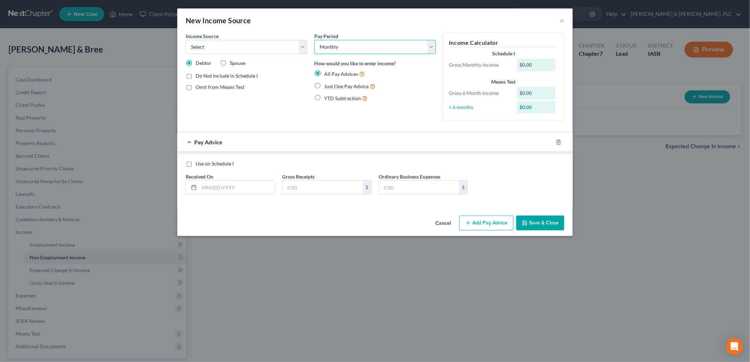
click at [432, 48] on select "Select Monthly Twice Monthly Every Other Week Weekly" at bounding box center [375, 47] width 122 height 14
select select "3"
click at [314, 40] on select "Select Monthly Twice Monthly Every Other Week Weekly" at bounding box center [375, 47] width 122 height 14
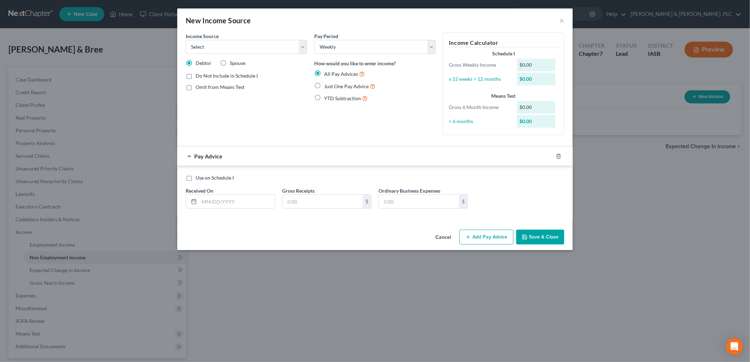
click at [324, 87] on label "Just One Pay Advice" at bounding box center [349, 86] width 51 height 8
click at [327, 87] on input "Just One Pay Advice" at bounding box center [329, 84] width 5 height 5
radio input "true"
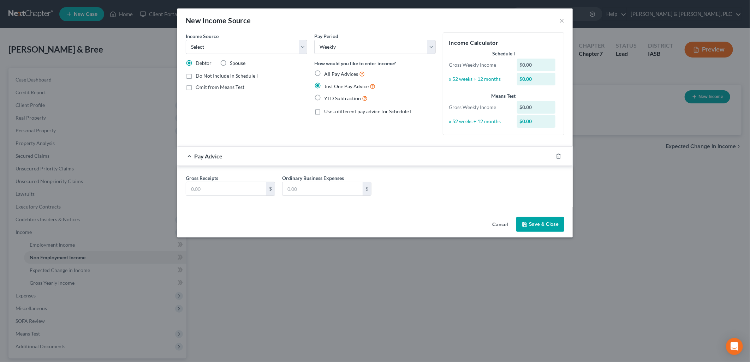
drag, startPoint x: 523, startPoint y: 64, endPoint x: 597, endPoint y: 68, distance: 74.7
click at [557, 70] on div "$0.00" at bounding box center [538, 65] width 49 height 13
click at [193, 154] on div "Pay Advice" at bounding box center [365, 156] width 376 height 19
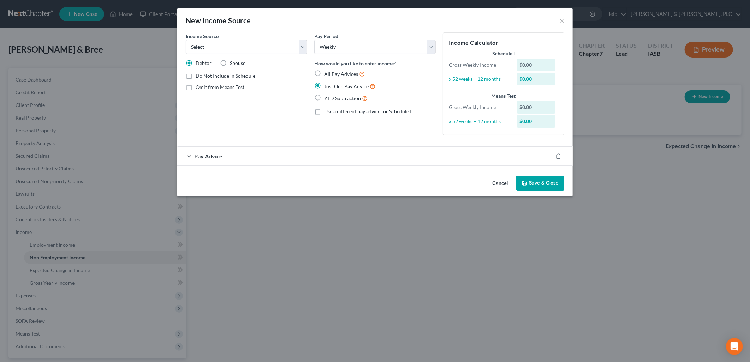
click at [191, 154] on div "Pay Advice" at bounding box center [365, 156] width 376 height 19
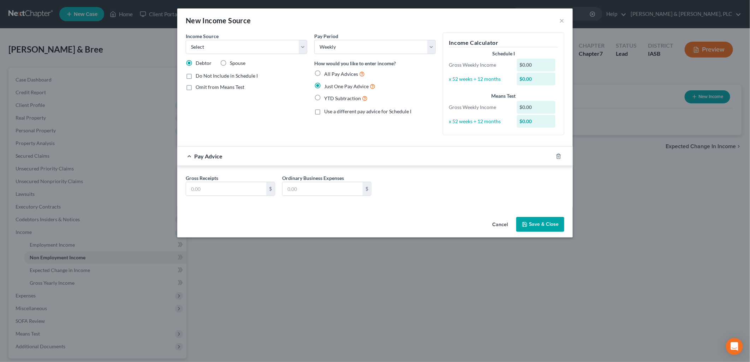
click at [523, 66] on div "$0.00" at bounding box center [536, 65] width 39 height 13
click at [522, 67] on div "$0.00" at bounding box center [536, 65] width 39 height 13
drag, startPoint x: 200, startPoint y: 157, endPoint x: 195, endPoint y: 161, distance: 5.8
click at [197, 159] on span "Pay Advice" at bounding box center [208, 156] width 28 height 7
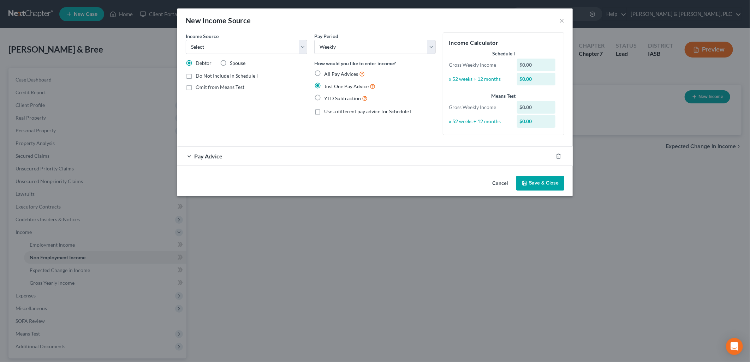
click at [189, 155] on div "Pay Advice" at bounding box center [365, 156] width 376 height 19
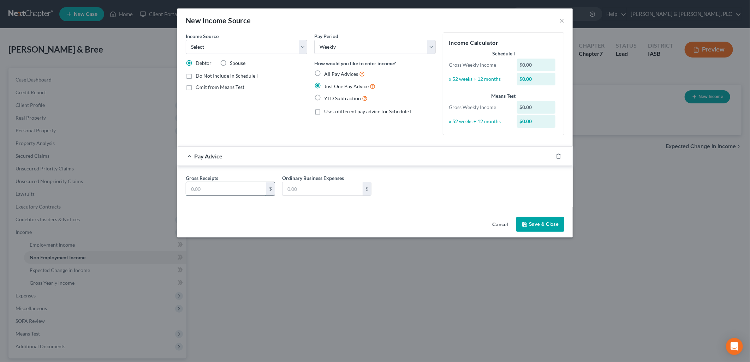
click at [194, 190] on input "text" at bounding box center [226, 188] width 80 height 13
type input "702"
click at [537, 224] on button "Save & Close" at bounding box center [540, 224] width 48 height 15
click at [302, 47] on select "Select Unemployment Disability (from employer) Pension Retirement Social Securi…" at bounding box center [247, 47] width 122 height 14
click at [302, 48] on select "Select Unemployment Disability (from employer) Pension Retirement Social Securi…" at bounding box center [247, 47] width 122 height 14
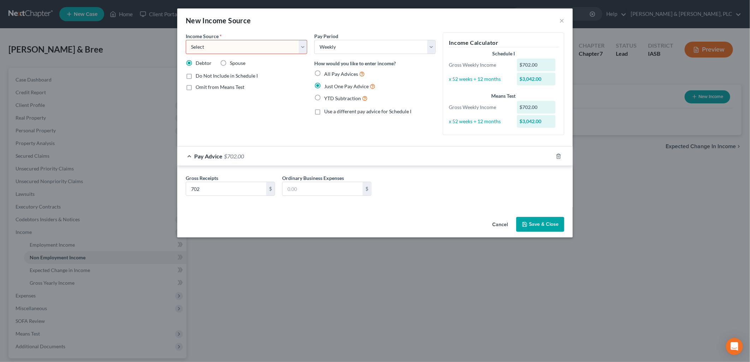
click at [302, 48] on select "Select Unemployment Disability (from employer) Pension Retirement Social Securi…" at bounding box center [247, 47] width 122 height 14
click at [556, 155] on icon "button" at bounding box center [559, 157] width 6 height 6
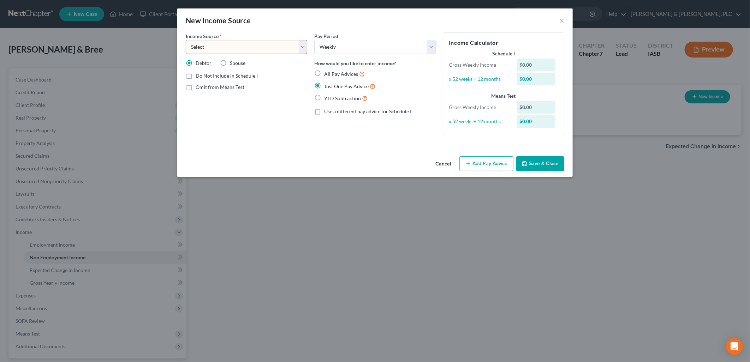
click at [440, 164] on button "Cancel" at bounding box center [443, 164] width 27 height 14
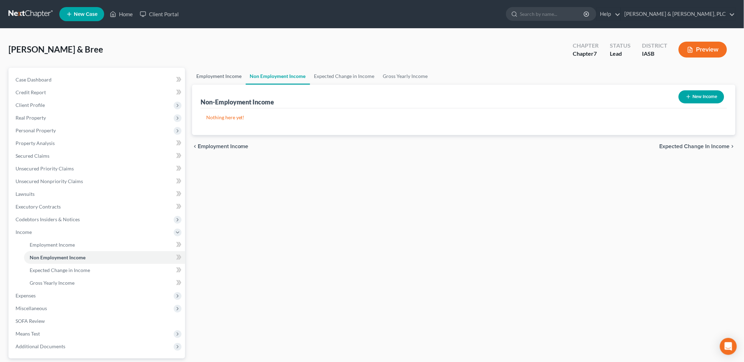
click at [209, 73] on link "Employment Income" at bounding box center [219, 76] width 54 height 17
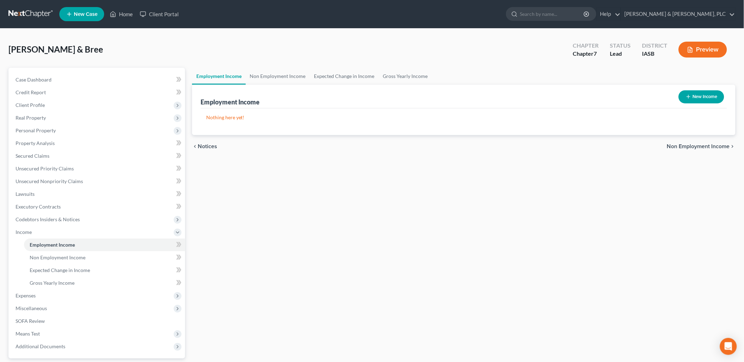
click at [702, 94] on button "New Income" at bounding box center [702, 96] width 46 height 13
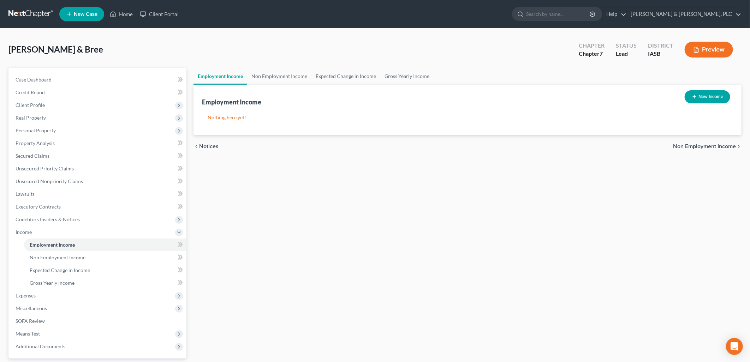
select select "0"
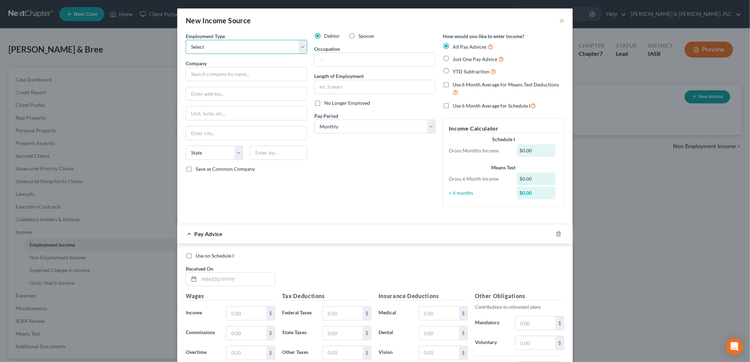
click at [299, 50] on select "Select Full or [DEMOGRAPHIC_DATA] Employment Self Employment" at bounding box center [247, 47] width 122 height 14
select select "0"
click at [186, 40] on select "Select Full or [DEMOGRAPHIC_DATA] Employment Self Employment" at bounding box center [247, 47] width 122 height 14
click at [192, 75] on input "text" at bounding box center [247, 74] width 122 height 14
type input "[PERSON_NAME] Company"
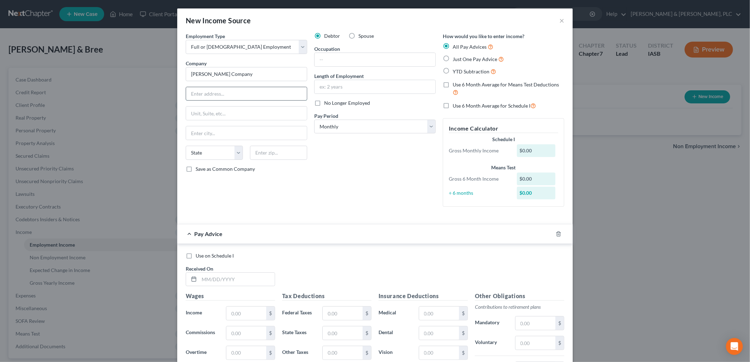
click at [186, 96] on input "text" at bounding box center [246, 93] width 121 height 13
type input "[STREET_ADDRESS]"
click at [187, 130] on input "text" at bounding box center [246, 132] width 121 height 13
type input "[GEOGRAPHIC_DATA]"
click at [237, 153] on select "State [US_STATE] AK AR AZ CA CO CT DE DC [GEOGRAPHIC_DATA] [GEOGRAPHIC_DATA] GU…" at bounding box center [214, 153] width 57 height 14
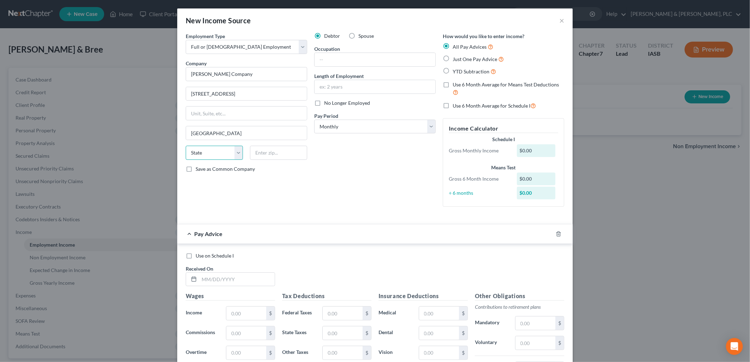
select select "16"
click at [186, 146] on select "State [US_STATE] AK AR AZ CA CO CT DE DC [GEOGRAPHIC_DATA] [GEOGRAPHIC_DATA] GU…" at bounding box center [214, 153] width 57 height 14
click at [263, 156] on input "text" at bounding box center [278, 153] width 57 height 14
type input "50158"
click at [315, 58] on input "text" at bounding box center [375, 59] width 121 height 13
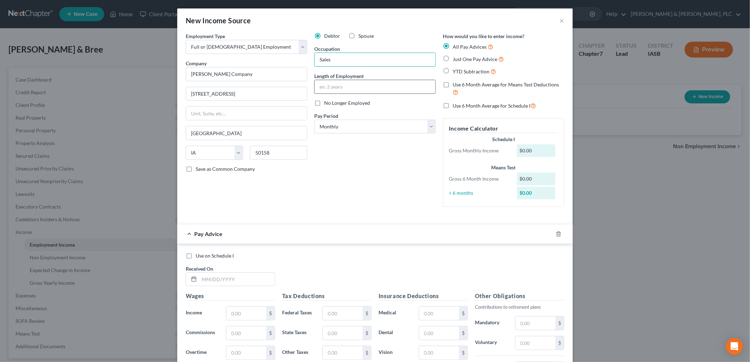
type input "Sales"
click at [315, 89] on input "text" at bounding box center [375, 86] width 121 height 13
type input "3 years"
click at [432, 125] on select "Select Monthly Twice Monthly Every Other Week Weekly" at bounding box center [375, 127] width 122 height 14
select select "3"
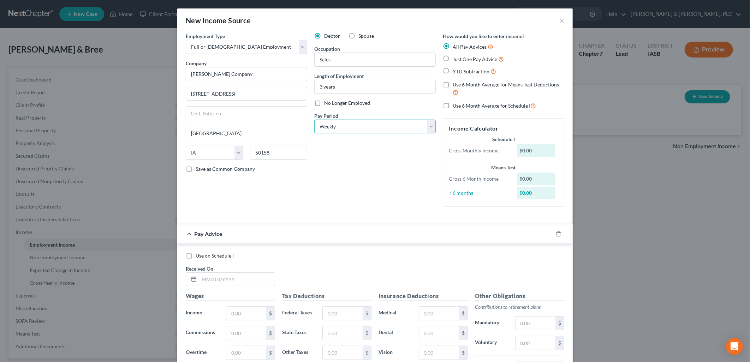
click at [314, 120] on select "Select Monthly Twice Monthly Every Other Week Weekly" at bounding box center [375, 127] width 122 height 14
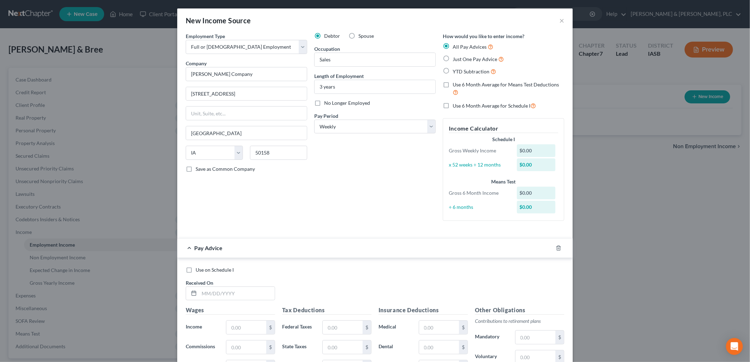
click at [453, 57] on label "Just One Pay Advice" at bounding box center [478, 59] width 51 height 8
click at [456, 57] on input "Just One Pay Advice" at bounding box center [458, 57] width 5 height 5
radio input "true"
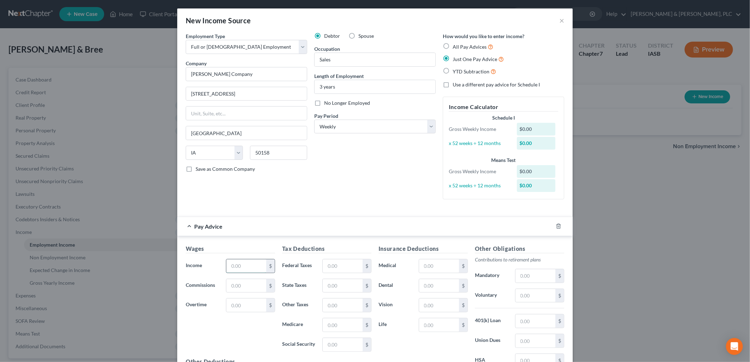
click at [226, 267] on input "text" at bounding box center [246, 266] width 40 height 13
type input "702"
click at [323, 267] on input "text" at bounding box center [343, 266] width 40 height 13
type input "77"
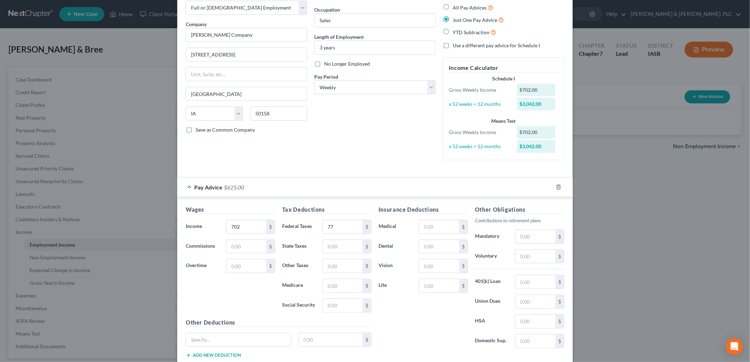
scroll to position [64, 0]
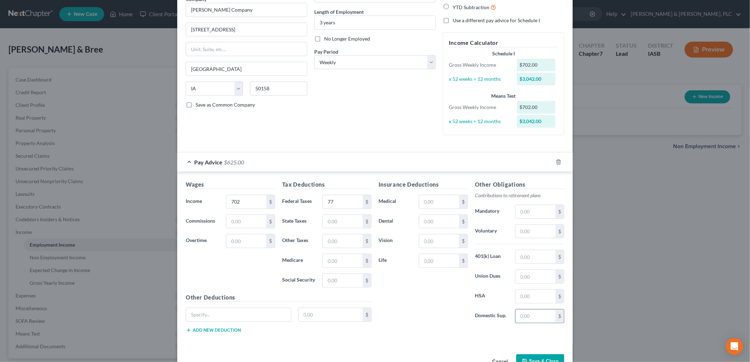
click at [517, 314] on input "text" at bounding box center [536, 316] width 40 height 13
type input "44"
click at [191, 314] on input "text" at bounding box center [238, 314] width 105 height 13
type input "Garnishment"
click at [301, 316] on input "text" at bounding box center [331, 314] width 64 height 13
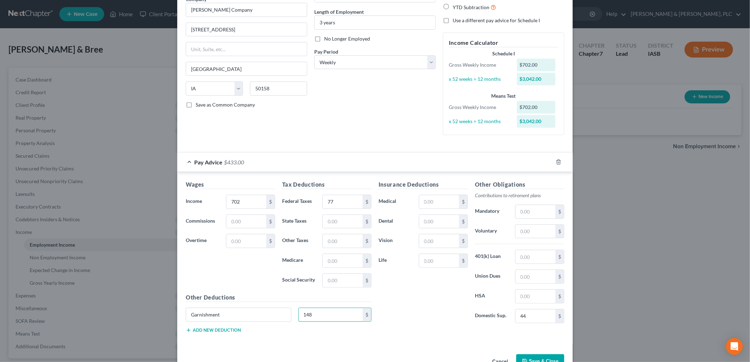
type input "148"
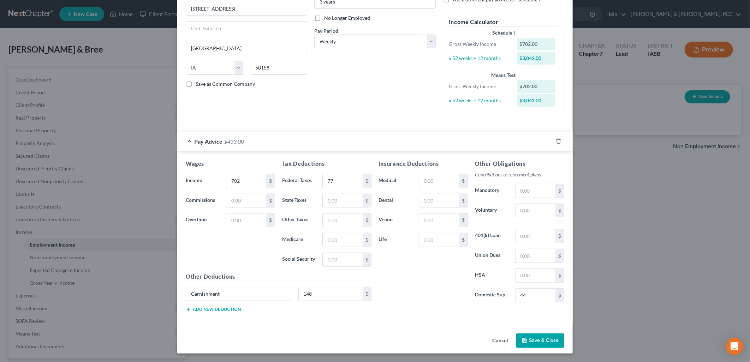
click at [533, 337] on button "Save & Close" at bounding box center [540, 341] width 48 height 15
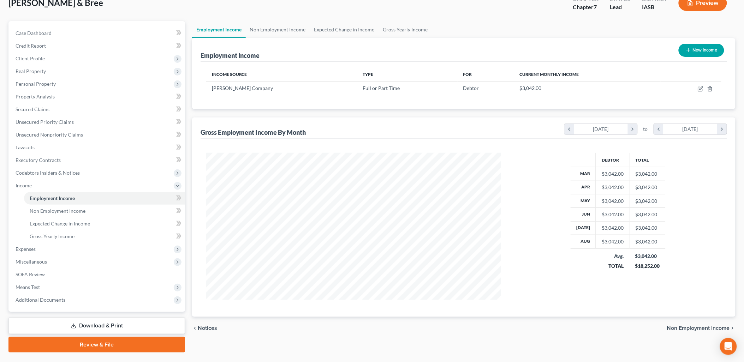
scroll to position [63, 0]
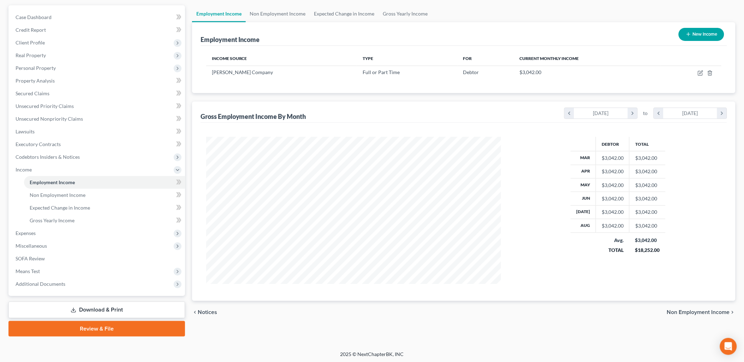
click at [682, 312] on span "Non Employment Income" at bounding box center [698, 313] width 63 height 6
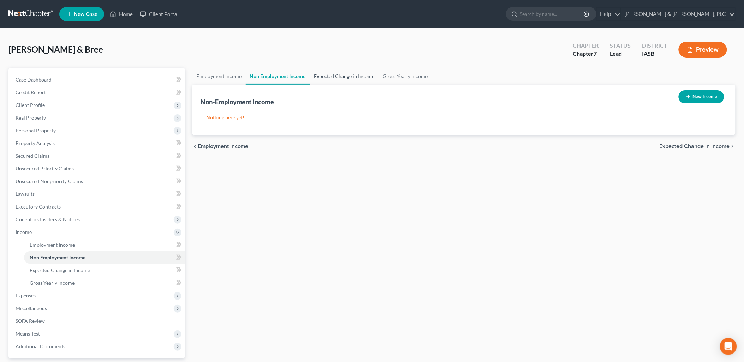
click at [341, 73] on link "Expected Change in Income" at bounding box center [344, 76] width 69 height 17
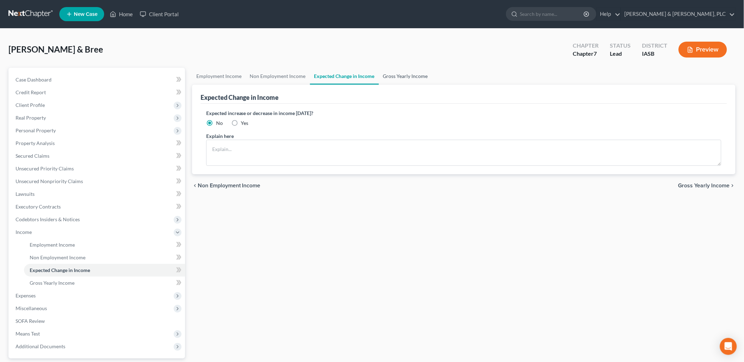
click at [405, 73] on link "Gross Yearly Income" at bounding box center [405, 76] width 53 height 17
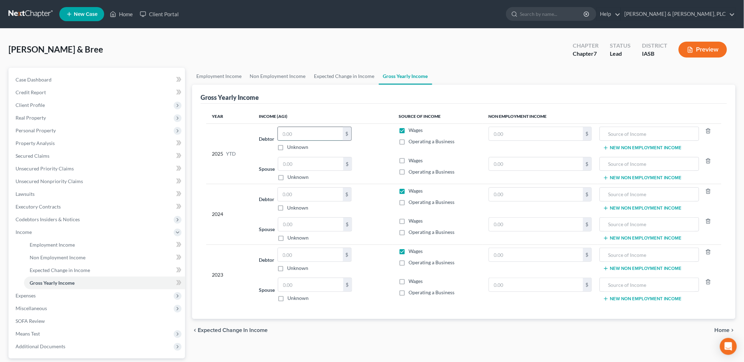
click at [283, 134] on input "text" at bounding box center [310, 133] width 65 height 13
type input "24,395"
drag, startPoint x: 280, startPoint y: 196, endPoint x: 304, endPoint y: 202, distance: 24.7
click at [282, 196] on input "text" at bounding box center [310, 194] width 65 height 13
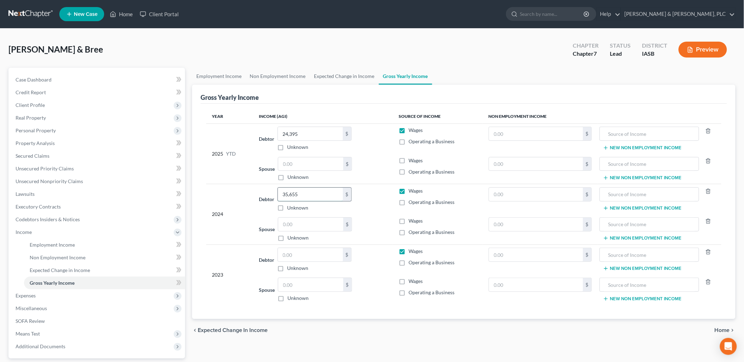
type input "35,655"
click at [281, 253] on input "text" at bounding box center [310, 254] width 65 height 13
click at [280, 253] on input "text" at bounding box center [310, 254] width 65 height 13
type input "31,586"
click at [728, 346] on icon "Open Intercom Messenger" at bounding box center [728, 346] width 8 height 9
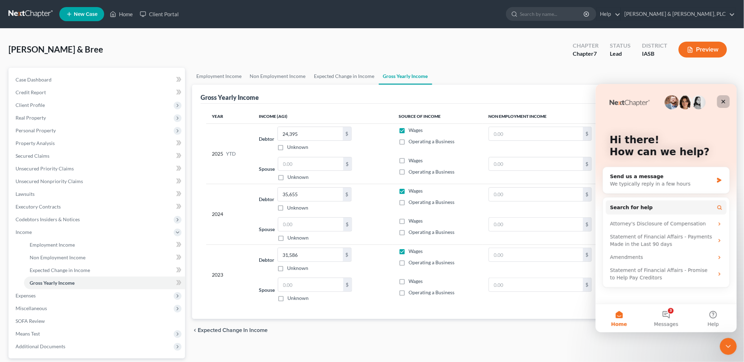
click at [724, 101] on icon "Close" at bounding box center [724, 102] width 6 height 6
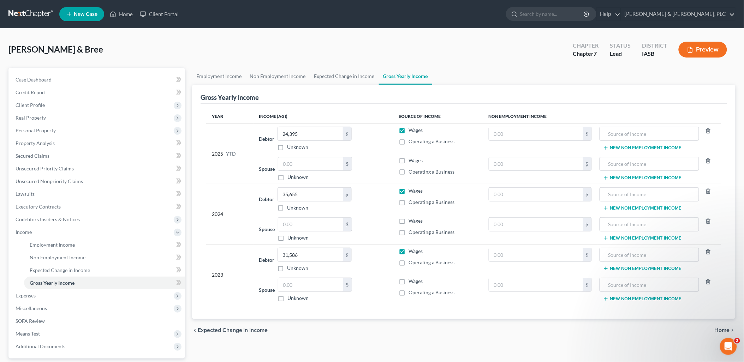
click at [720, 326] on div "chevron_left Expected Change in Income Home chevron_right" at bounding box center [464, 330] width 544 height 23
click at [718, 330] on span "Home" at bounding box center [722, 331] width 15 height 6
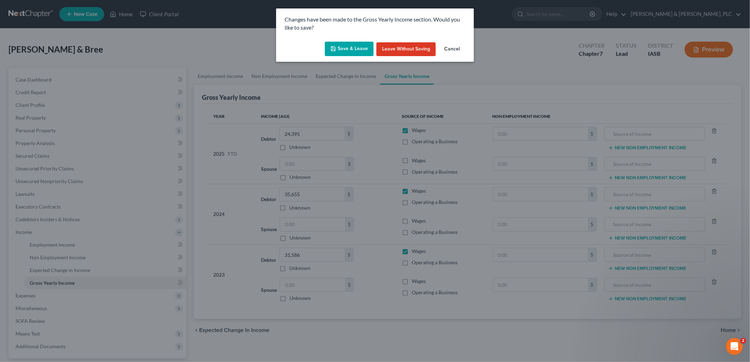
click at [352, 48] on button "Save & Leave" at bounding box center [349, 49] width 49 height 15
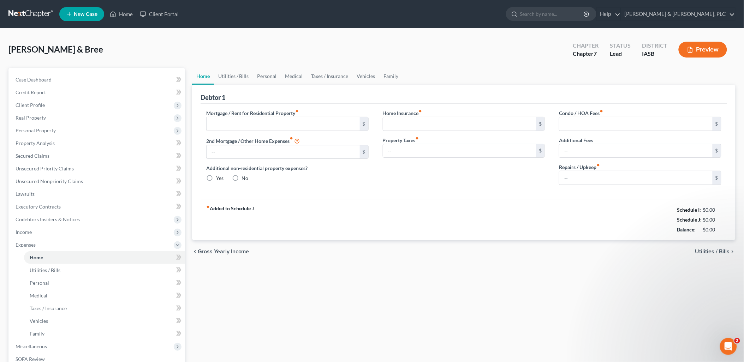
type input "0.00"
radio input "true"
type input "0.00"
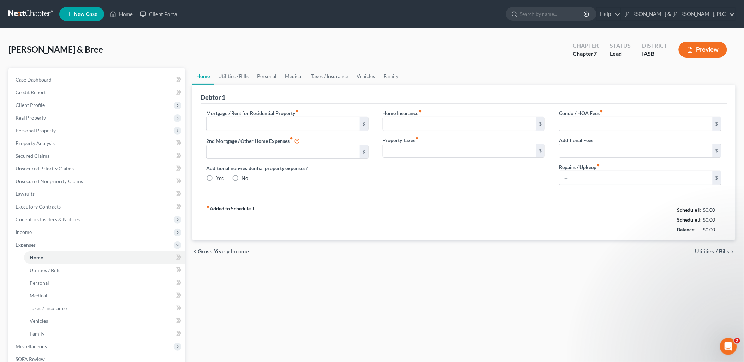
type input "0.00"
click at [210, 123] on input "text" at bounding box center [283, 123] width 153 height 13
click at [220, 122] on input "text" at bounding box center [283, 123] width 153 height 13
type input "1,000"
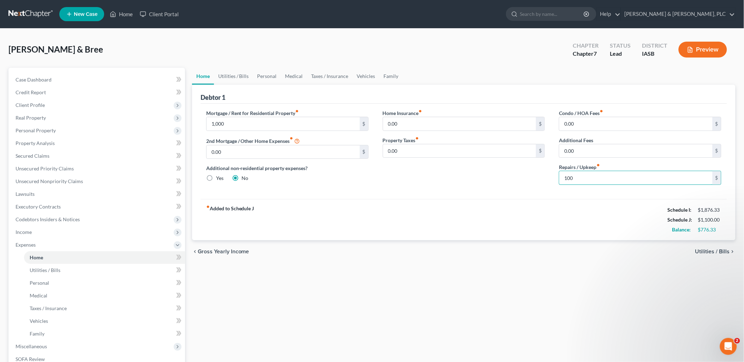
type input "100"
click at [708, 252] on span "Utilities / Bills" at bounding box center [713, 252] width 35 height 6
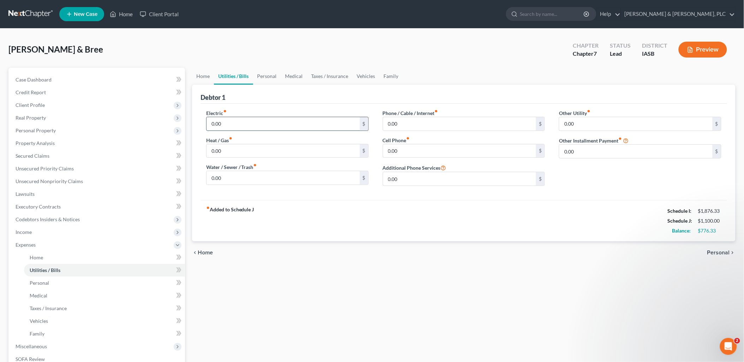
click at [210, 124] on input "0.00" at bounding box center [283, 123] width 153 height 13
type input "200"
type input "120"
type input "55"
type input "80"
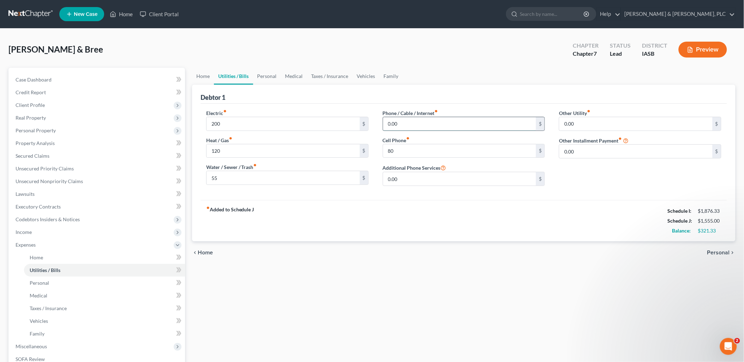
drag, startPoint x: 386, startPoint y: 122, endPoint x: 390, endPoint y: 126, distance: 5.8
click at [386, 123] on input "0.00" at bounding box center [459, 123] width 153 height 13
type input "55"
click at [716, 252] on span "Personal" at bounding box center [719, 253] width 23 height 6
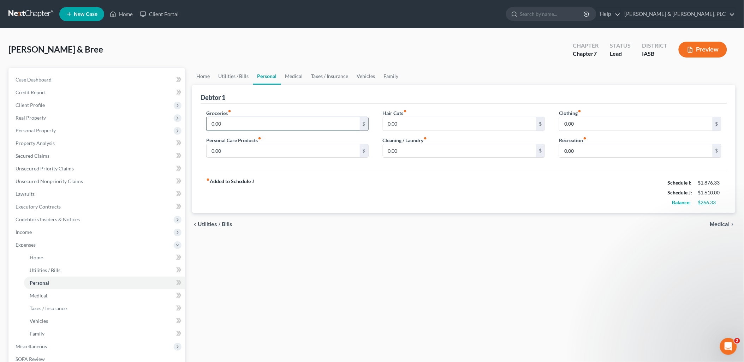
click at [211, 127] on input "0.00" at bounding box center [283, 123] width 153 height 13
click at [210, 152] on input "0.00" at bounding box center [283, 150] width 153 height 13
type input "400"
click at [213, 151] on input "0.00" at bounding box center [283, 150] width 153 height 13
type input "25"
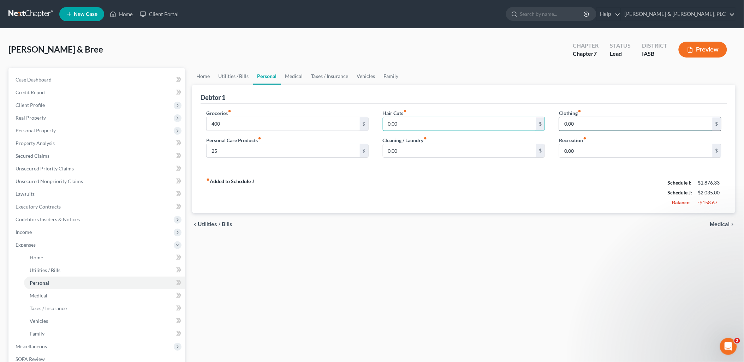
click at [565, 123] on input "0.00" at bounding box center [636, 123] width 153 height 13
type input "40"
click at [563, 152] on input "0.00" at bounding box center [636, 150] width 153 height 13
type input "50"
click at [718, 223] on span "Medical" at bounding box center [720, 225] width 20 height 6
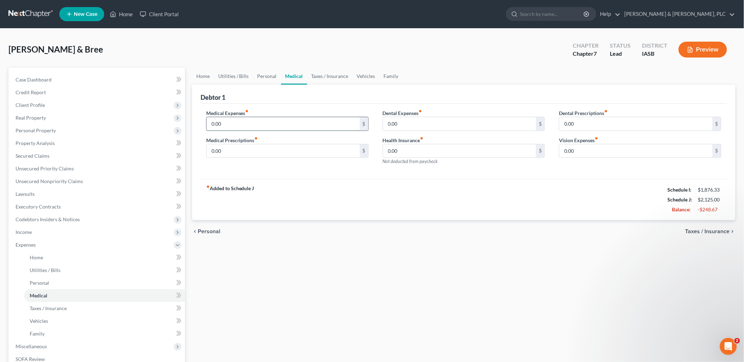
click at [210, 122] on input "0.00" at bounding box center [283, 123] width 153 height 13
type input "25"
type input "20"
type input "25"
click at [695, 231] on span "Taxes / Insurance" at bounding box center [708, 232] width 45 height 6
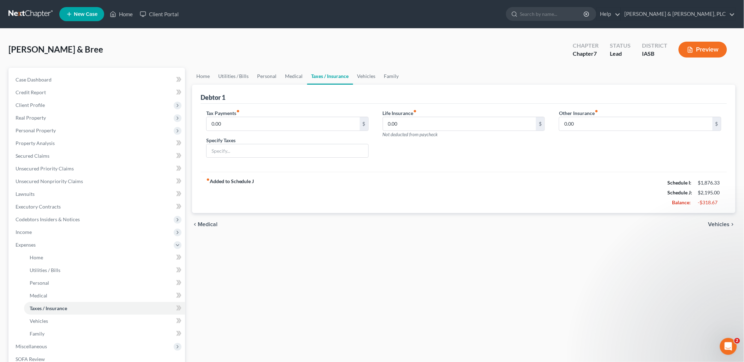
click at [712, 223] on span "Vehicles" at bounding box center [720, 225] width 22 height 6
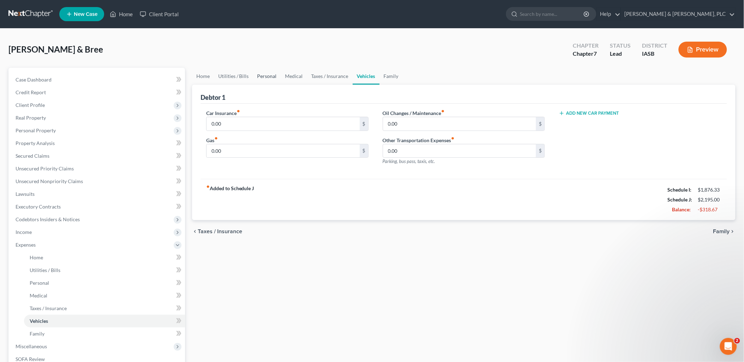
click at [267, 75] on link "Personal" at bounding box center [267, 76] width 28 height 17
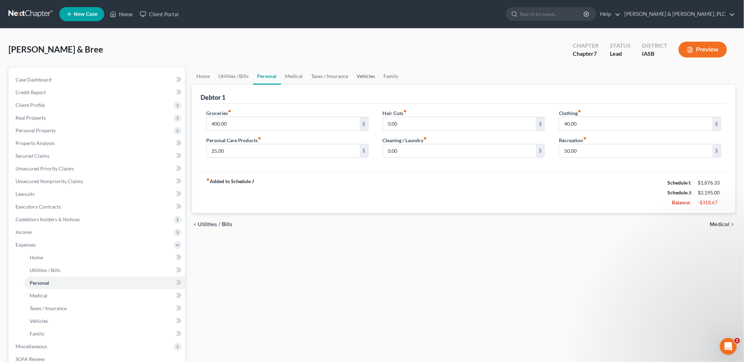
click at [362, 68] on link "Vehicles" at bounding box center [366, 76] width 27 height 17
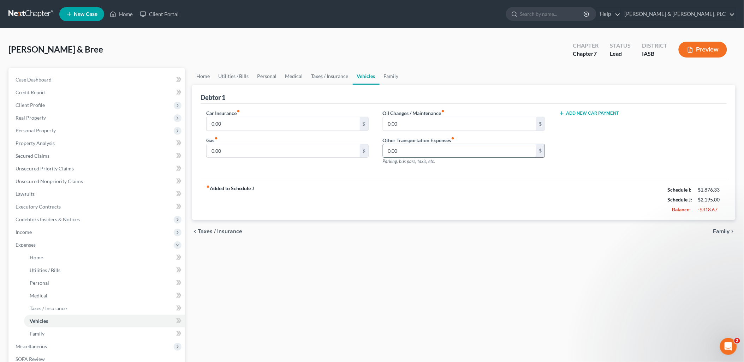
click at [386, 149] on input "0.00" at bounding box center [459, 150] width 153 height 13
type input "120"
click at [720, 230] on span "Family" at bounding box center [722, 232] width 17 height 6
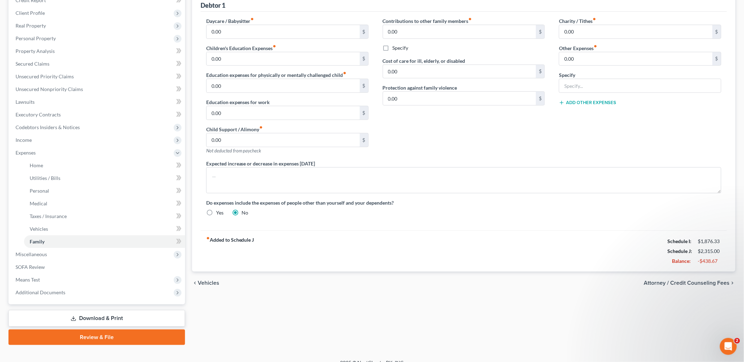
scroll to position [101, 0]
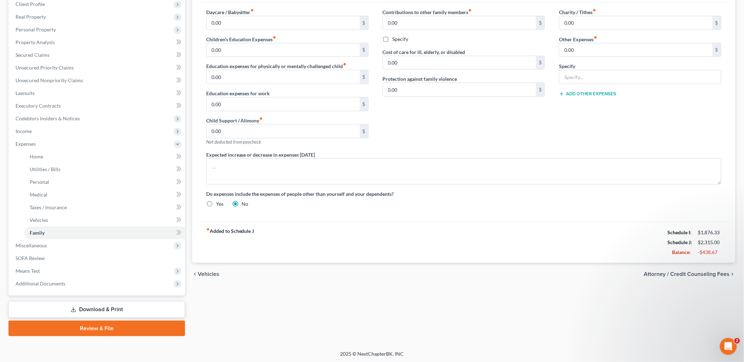
click at [659, 273] on span "Attorney / Credit Counseling Fees" at bounding box center [687, 275] width 86 height 6
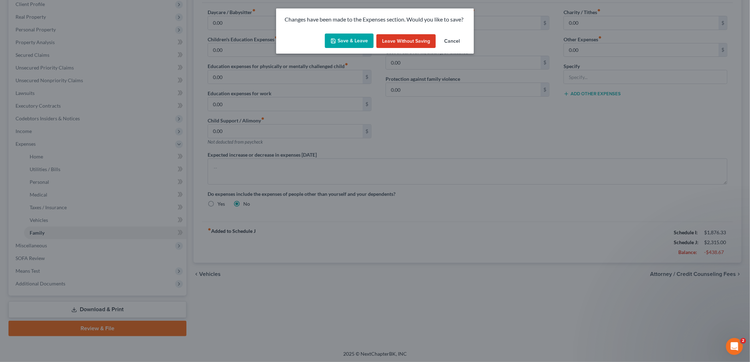
click at [350, 41] on button "Save & Leave" at bounding box center [349, 41] width 49 height 15
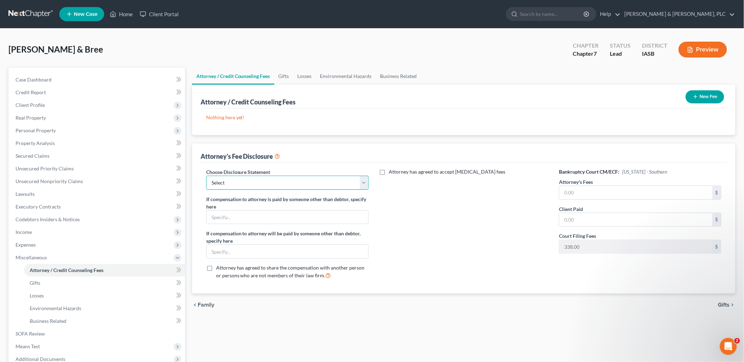
click at [363, 185] on select "Select [PERSON_NAME]" at bounding box center [287, 183] width 162 height 14
select select "0"
click at [206, 176] on select "Select [PERSON_NAME]" at bounding box center [287, 183] width 162 height 14
click at [209, 217] on input "text" at bounding box center [288, 217] width 162 height 13
type input "Debtor's parent"
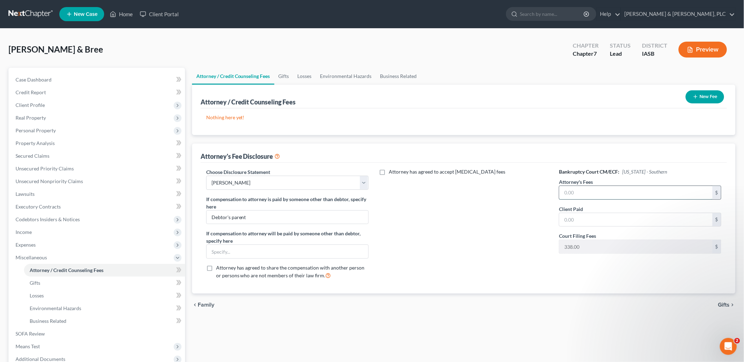
click at [563, 191] on input "text" at bounding box center [636, 192] width 153 height 13
drag, startPoint x: 564, startPoint y: 191, endPoint x: 684, endPoint y: 185, distance: 119.2
click at [684, 186] on div "$" at bounding box center [640, 193] width 162 height 14
type input "1,200"
click at [562, 221] on input "text" at bounding box center [636, 219] width 153 height 13
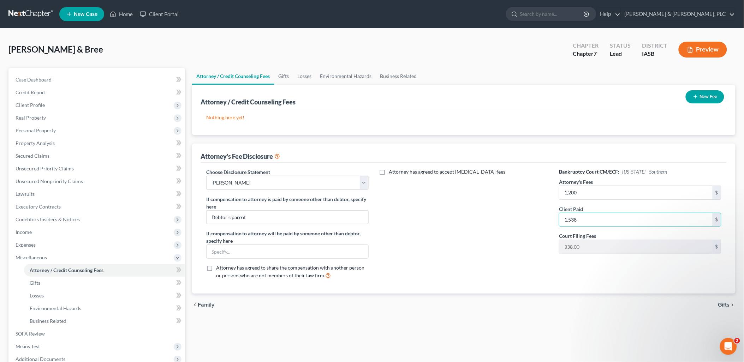
type input "1,538"
click at [724, 304] on span "Gifts" at bounding box center [724, 305] width 12 height 6
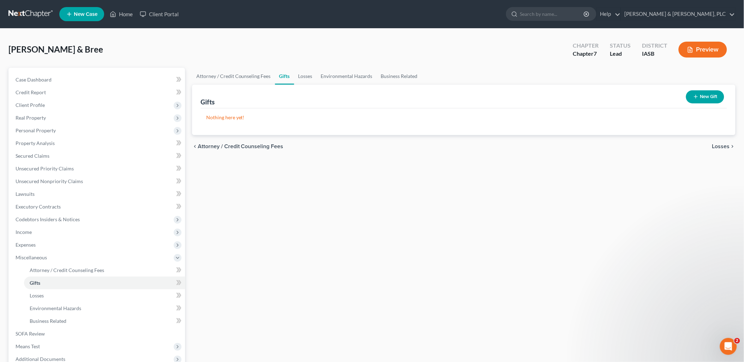
click at [718, 148] on span "Losses" at bounding box center [721, 147] width 18 height 6
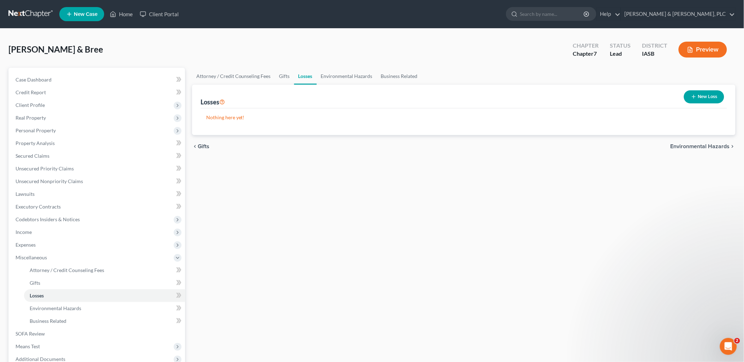
click at [683, 145] on span "Environmental Hazards" at bounding box center [700, 147] width 59 height 6
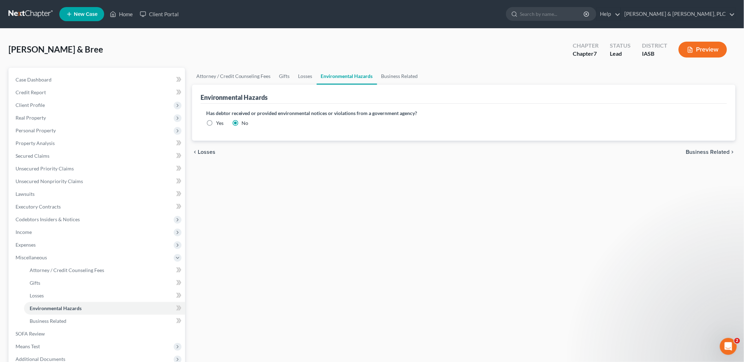
click at [698, 150] on span "Business Related" at bounding box center [708, 152] width 44 height 6
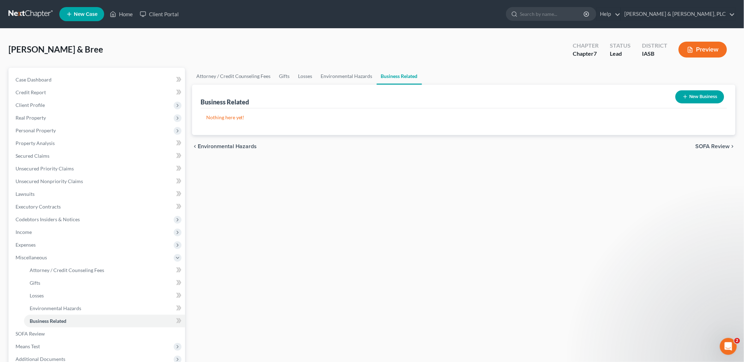
click at [712, 147] on span "SOFA Review" at bounding box center [713, 147] width 34 height 6
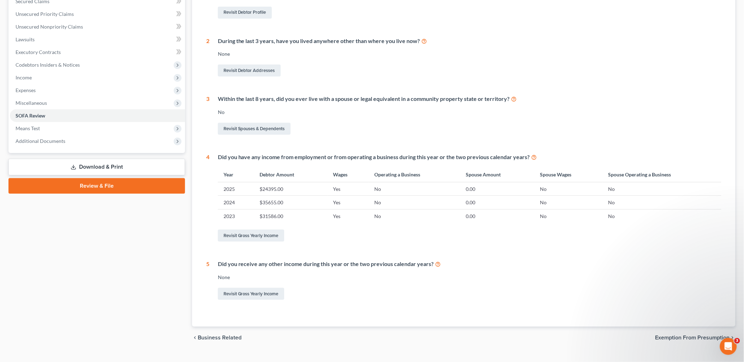
scroll to position [168, 0]
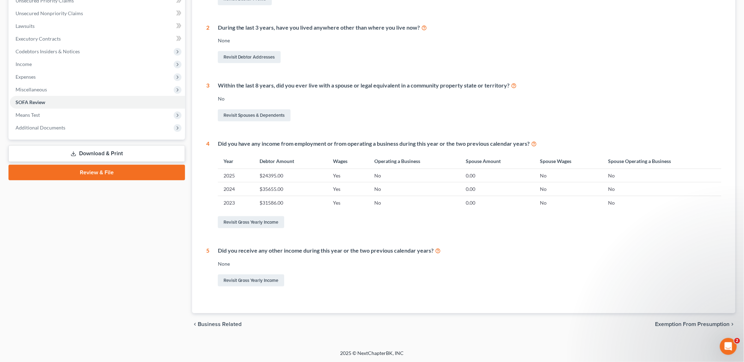
click at [663, 325] on span "Exemption from Presumption" at bounding box center [693, 325] width 75 height 6
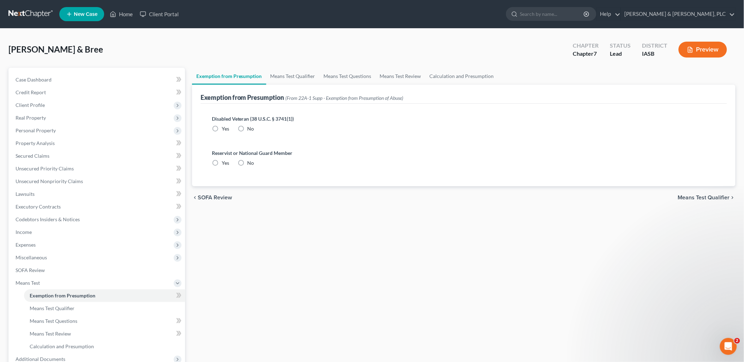
click at [248, 126] on label "No" at bounding box center [251, 128] width 7 height 7
click at [250, 126] on input "No" at bounding box center [252, 127] width 5 height 5
radio input "true"
click at [248, 161] on label "No" at bounding box center [251, 163] width 7 height 7
click at [250, 161] on input "No" at bounding box center [252, 162] width 5 height 5
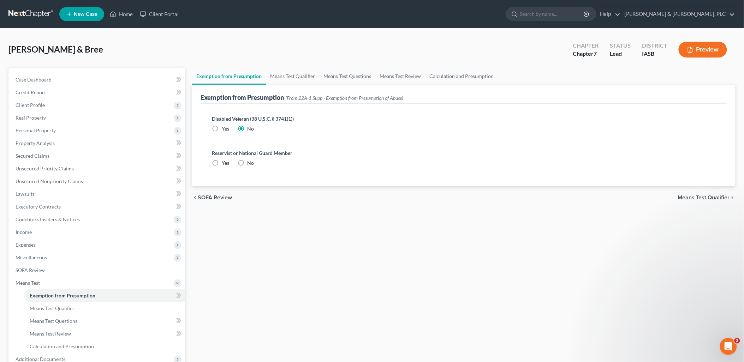
radio input "true"
click at [693, 196] on span "Means Test Qualifier" at bounding box center [704, 198] width 52 height 6
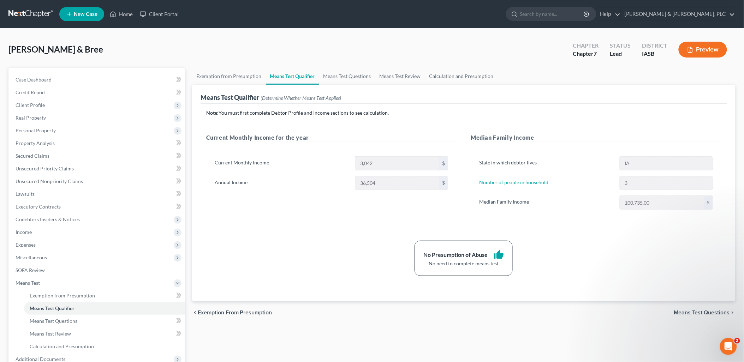
click at [691, 310] on span "Means Test Questions" at bounding box center [702, 313] width 56 height 6
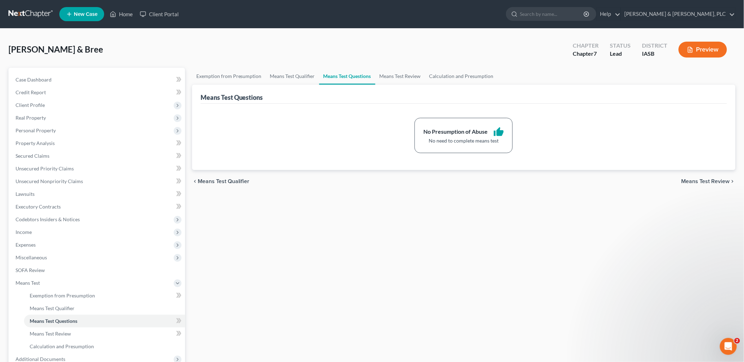
click at [710, 179] on span "Means Test Review" at bounding box center [706, 182] width 48 height 6
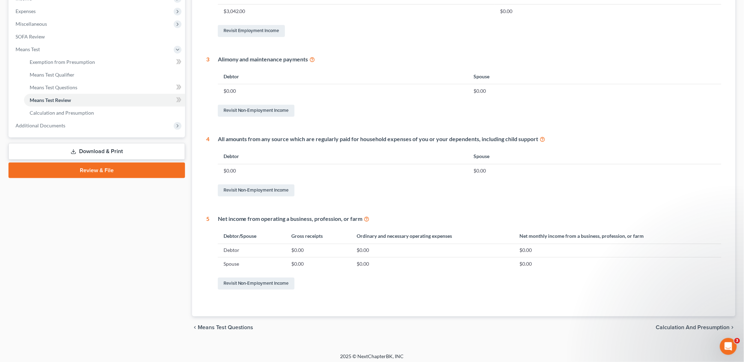
scroll to position [231, 0]
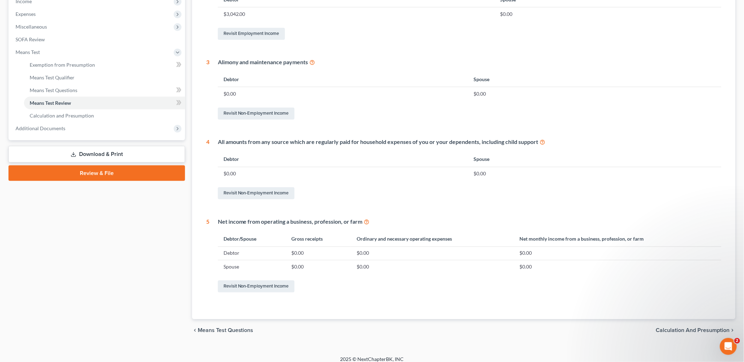
click at [86, 170] on link "Review & File" at bounding box center [96, 174] width 177 height 16
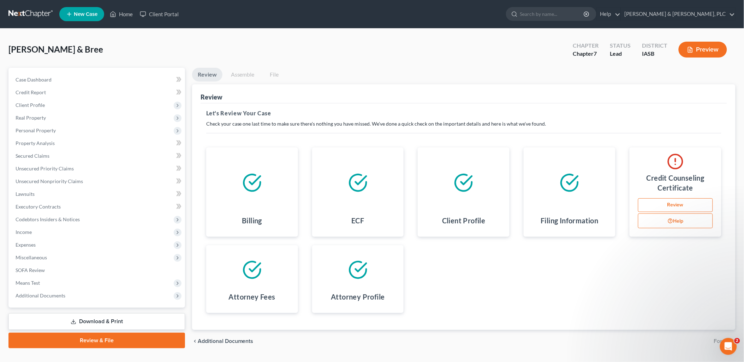
click at [96, 319] on link "Download & Print" at bounding box center [96, 322] width 177 height 17
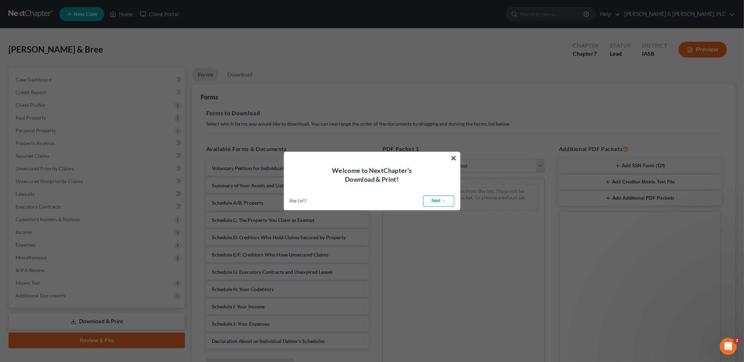
click at [440, 201] on link "Next →" at bounding box center [439, 201] width 31 height 11
select select "0"
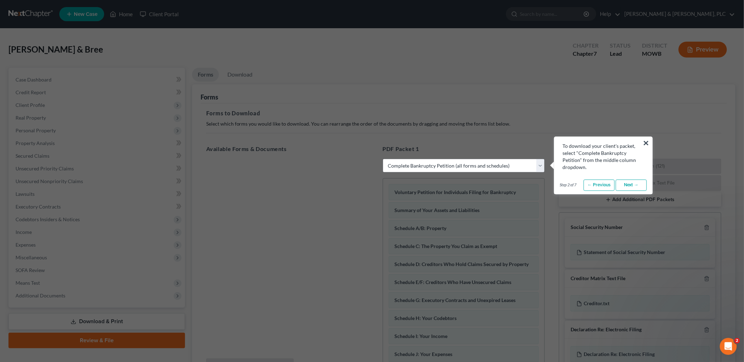
click at [646, 143] on button "×" at bounding box center [646, 142] width 7 height 11
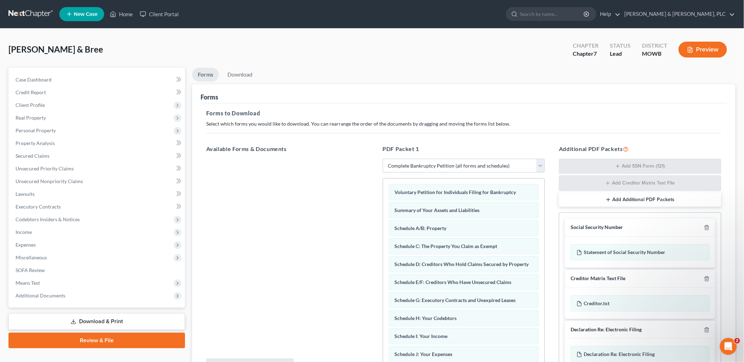
click at [202, 70] on link "Forms" at bounding box center [205, 75] width 27 height 14
click at [206, 79] on link "Forms" at bounding box center [205, 75] width 27 height 14
click at [199, 72] on link "Forms" at bounding box center [205, 75] width 27 height 14
click at [408, 190] on span "Voluntary Petition for Individuals Filing for Bankruptcy" at bounding box center [456, 192] width 122 height 6
click at [700, 51] on button "Preview" at bounding box center [703, 50] width 48 height 16
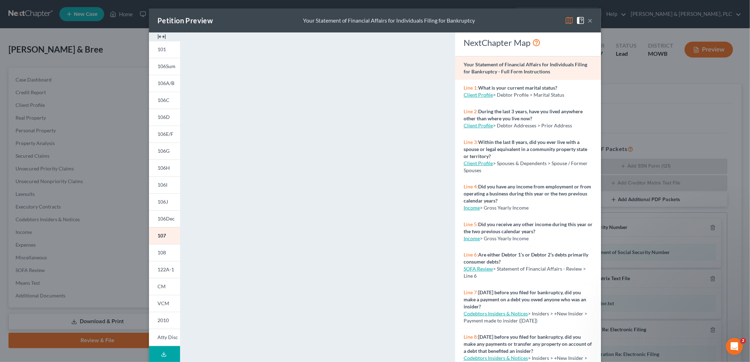
click at [502, 66] on strong "Your Statement of Financial Affairs for Individuals Filing for Bankruptcy - Ful…" at bounding box center [526, 67] width 124 height 13
click at [160, 66] on span "106Sum" at bounding box center [167, 66] width 18 height 6
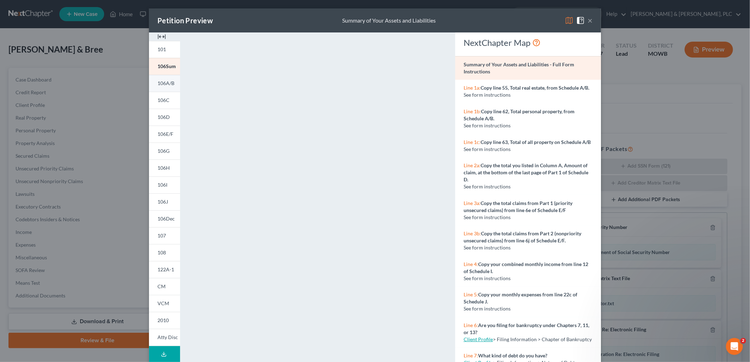
click at [158, 81] on span "106A/B" at bounding box center [166, 83] width 17 height 6
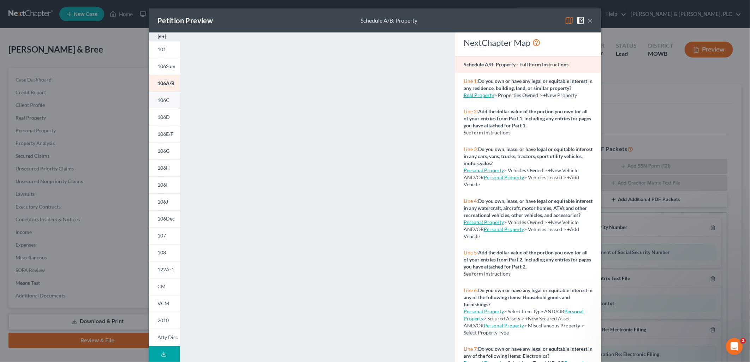
click at [161, 100] on span "106C" at bounding box center [164, 100] width 12 height 6
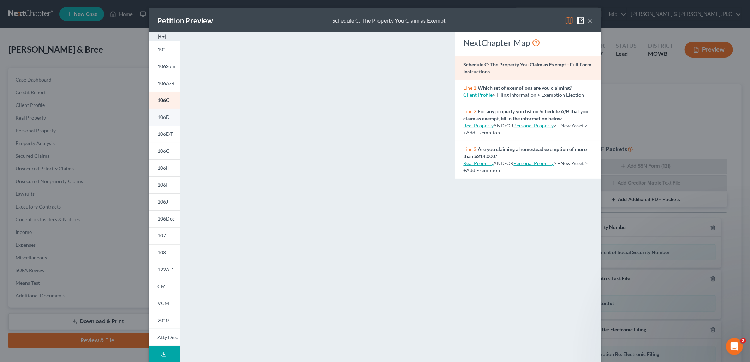
click at [160, 118] on span "106D" at bounding box center [164, 117] width 12 height 6
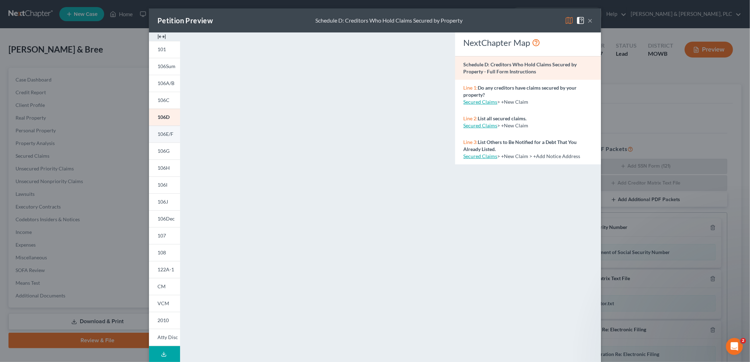
click at [165, 135] on span "106E/F" at bounding box center [166, 134] width 16 height 6
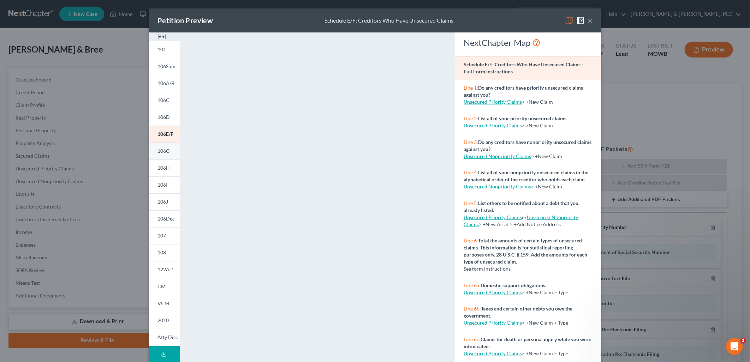
click at [162, 151] on span "106G" at bounding box center [164, 151] width 12 height 6
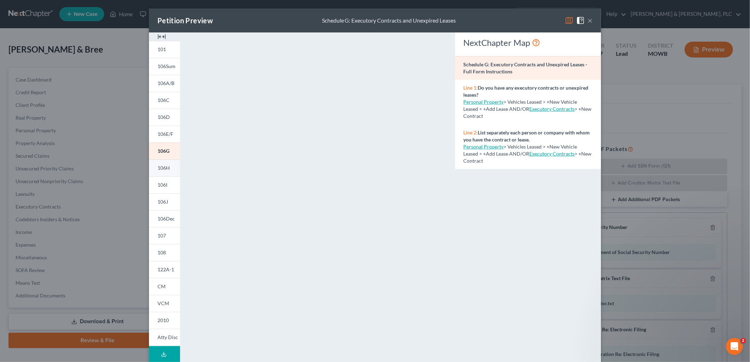
click at [161, 166] on span "106H" at bounding box center [164, 168] width 12 height 6
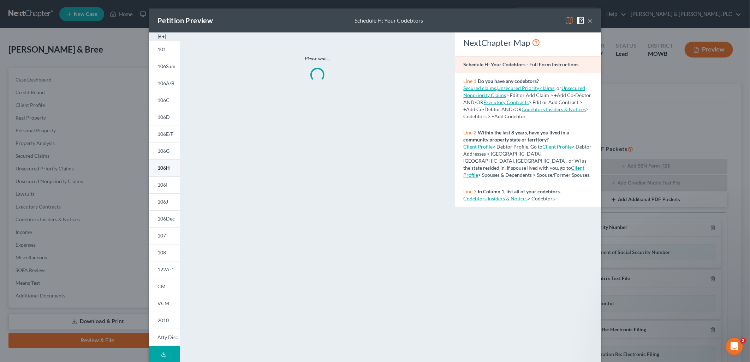
click at [161, 166] on span "106H" at bounding box center [164, 168] width 12 height 6
click at [158, 184] on span "106I" at bounding box center [163, 185] width 10 height 6
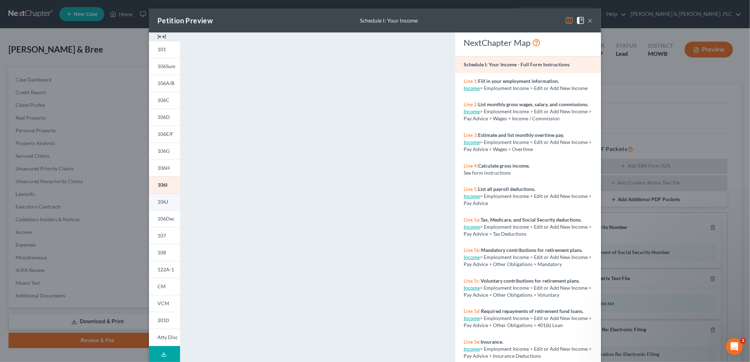
click at [161, 202] on span "106J" at bounding box center [163, 202] width 11 height 6
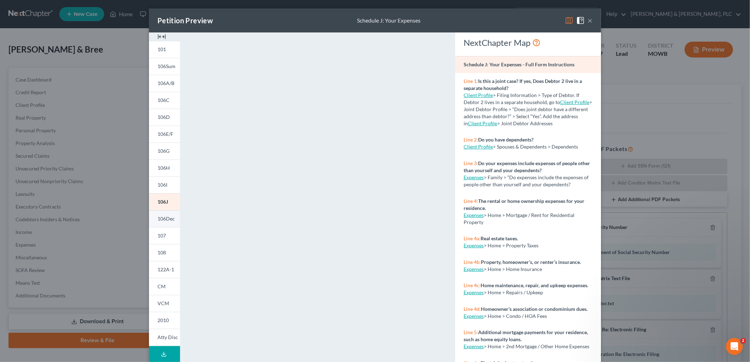
click at [165, 216] on span "106Dec" at bounding box center [166, 219] width 17 height 6
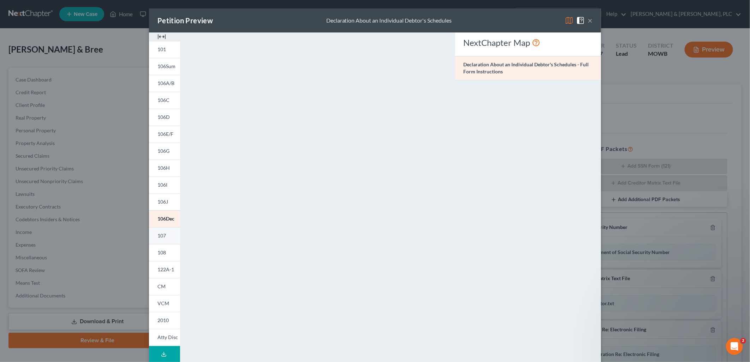
click at [158, 236] on span "107" at bounding box center [162, 236] width 8 height 6
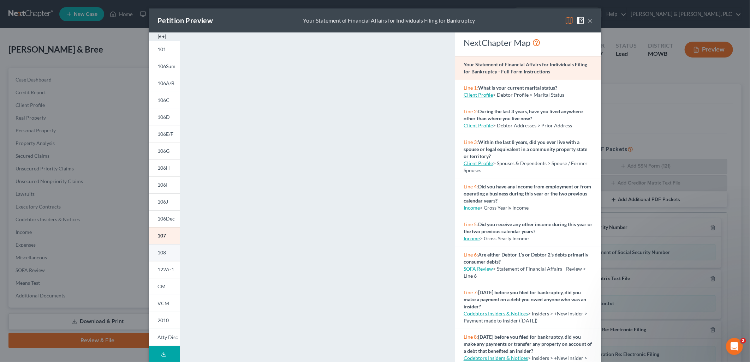
click at [159, 253] on span "108" at bounding box center [162, 253] width 8 height 6
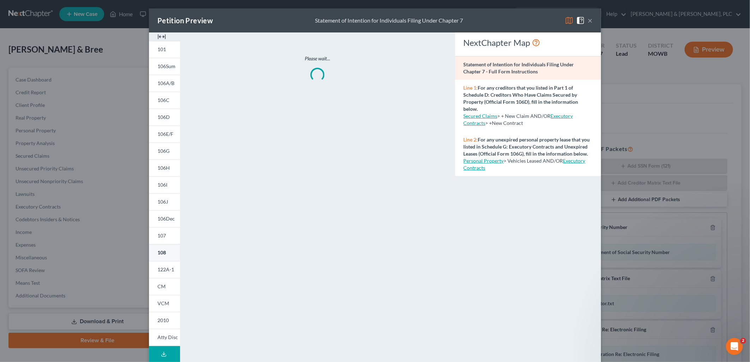
click at [159, 253] on span "108" at bounding box center [162, 253] width 8 height 6
click at [163, 268] on span "122A-1" at bounding box center [166, 270] width 17 height 6
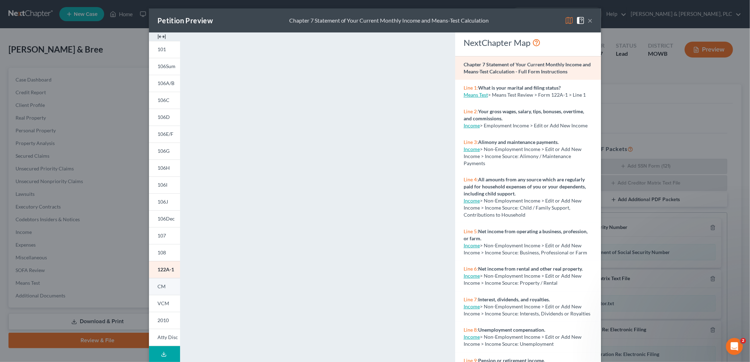
click at [158, 286] on span "CM" at bounding box center [162, 287] width 8 height 6
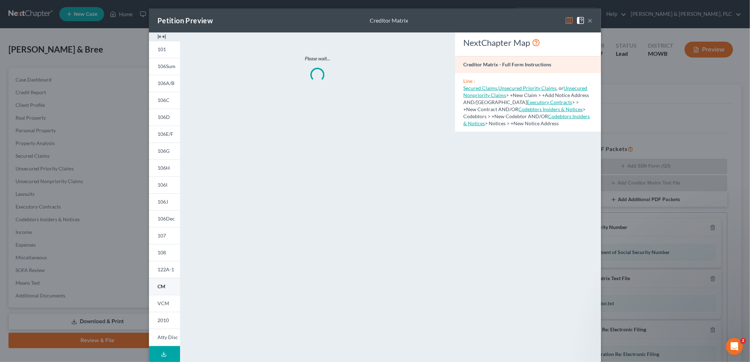
click at [159, 287] on span "CM" at bounding box center [162, 287] width 8 height 6
click at [158, 301] on span "VCM" at bounding box center [164, 304] width 12 height 6
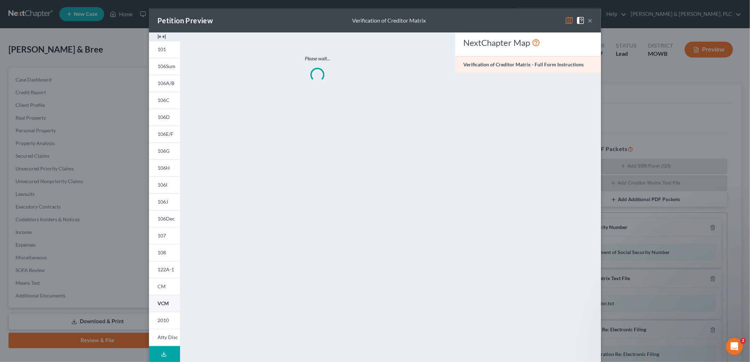
click at [158, 301] on span "VCM" at bounding box center [163, 304] width 11 height 6
click at [162, 319] on span "2010" at bounding box center [163, 321] width 11 height 6
click at [154, 336] on link "Atty Disc" at bounding box center [164, 337] width 31 height 17
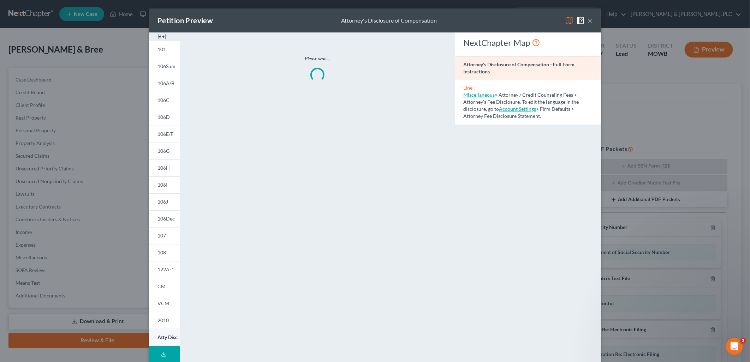
click at [154, 336] on link "Atty Disc" at bounding box center [164, 337] width 31 height 17
click at [588, 20] on button "×" at bounding box center [590, 20] width 5 height 8
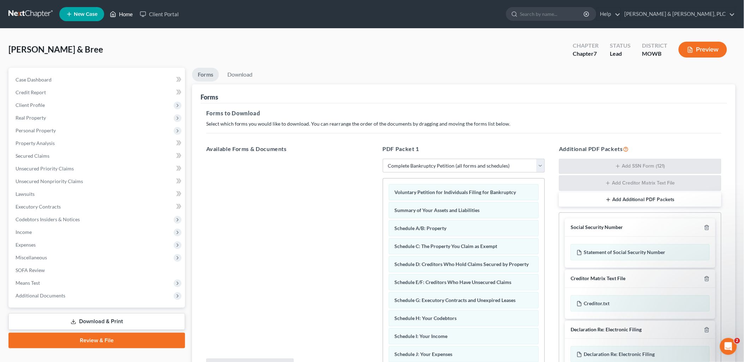
click at [125, 13] on link "Home" at bounding box center [121, 14] width 30 height 13
